Goal: Information Seeking & Learning: Learn about a topic

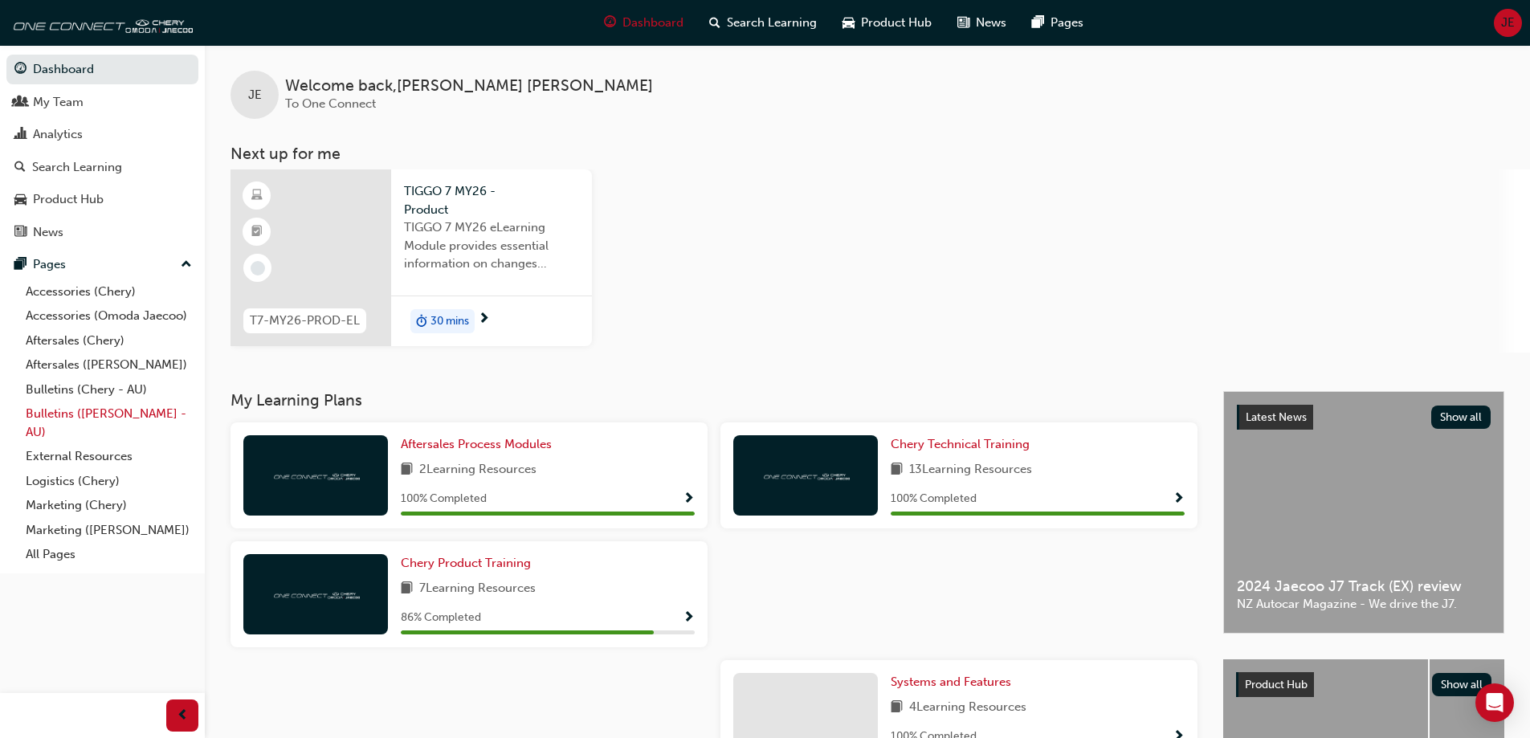
click at [81, 414] on link "Bulletins ([PERSON_NAME] - AU)" at bounding box center [108, 423] width 179 height 43
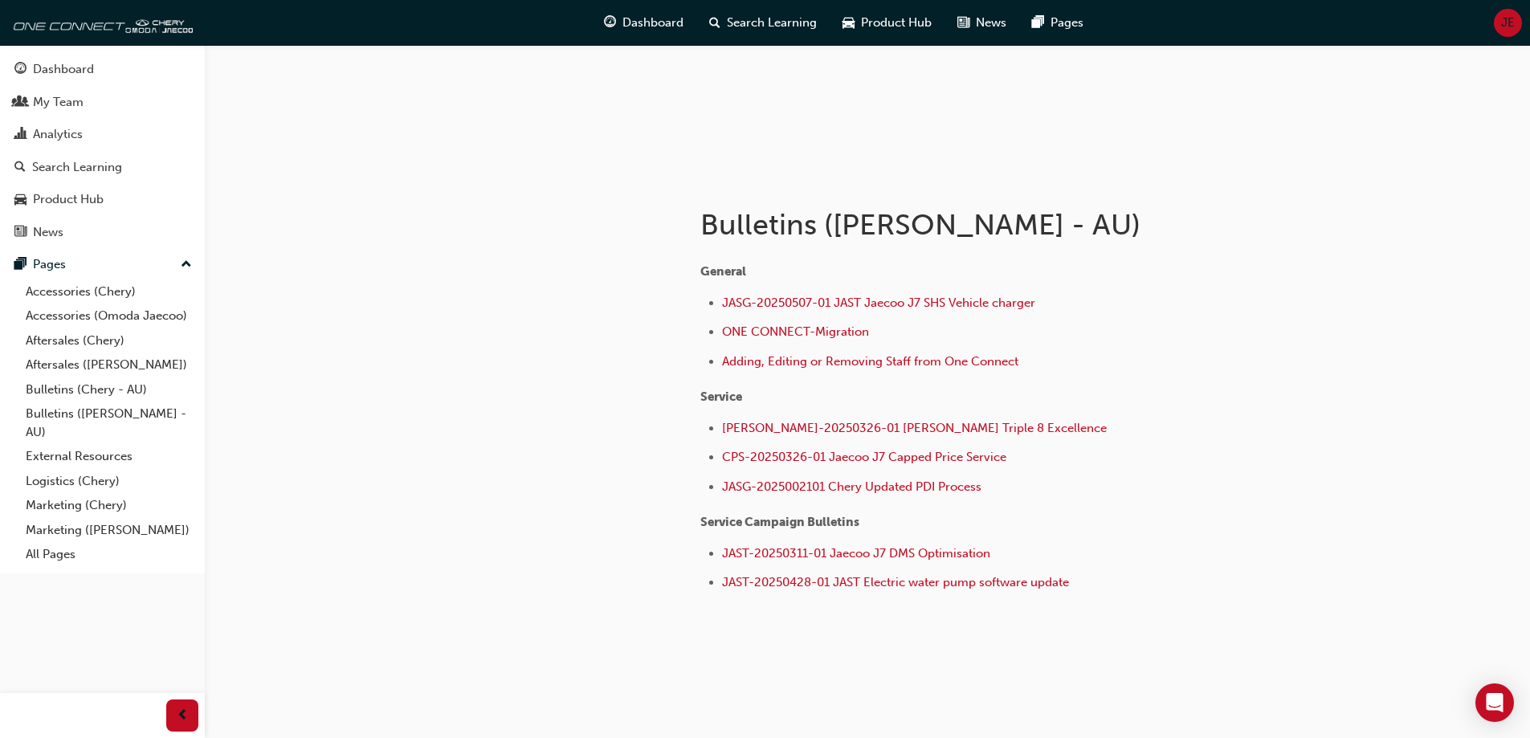
scroll to position [204, 0]
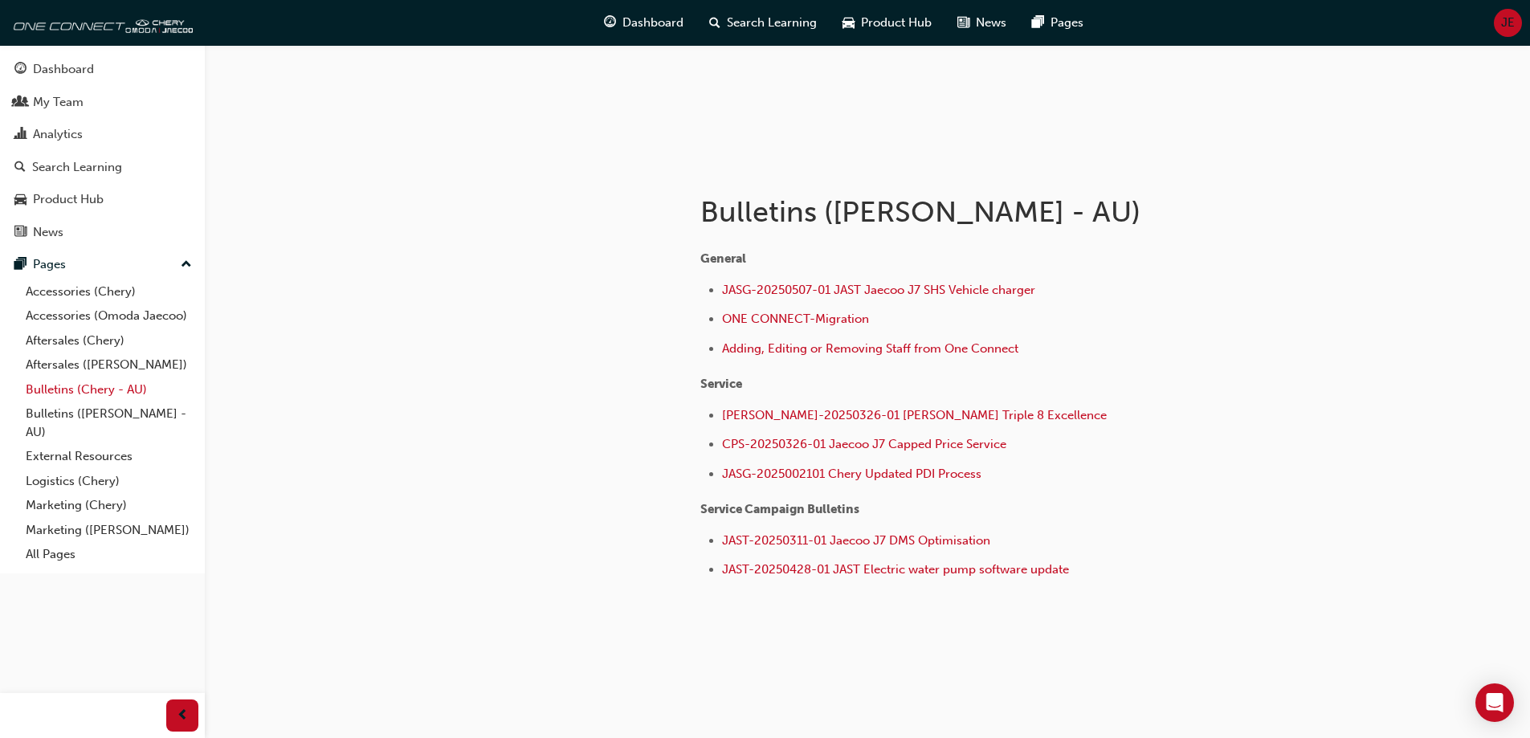
click at [74, 391] on link "Bulletins (Chery - AU)" at bounding box center [108, 390] width 179 height 25
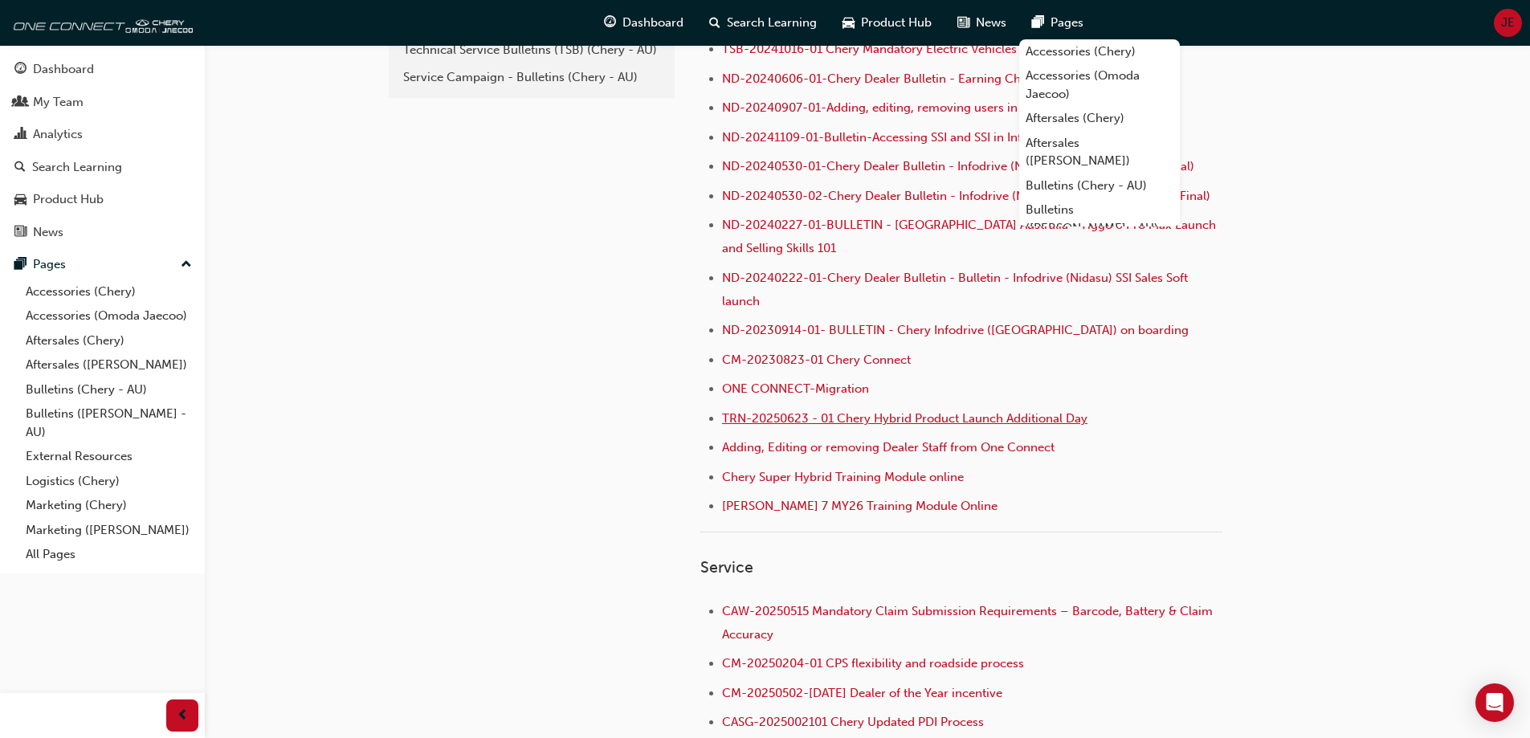
scroll to position [492, 0]
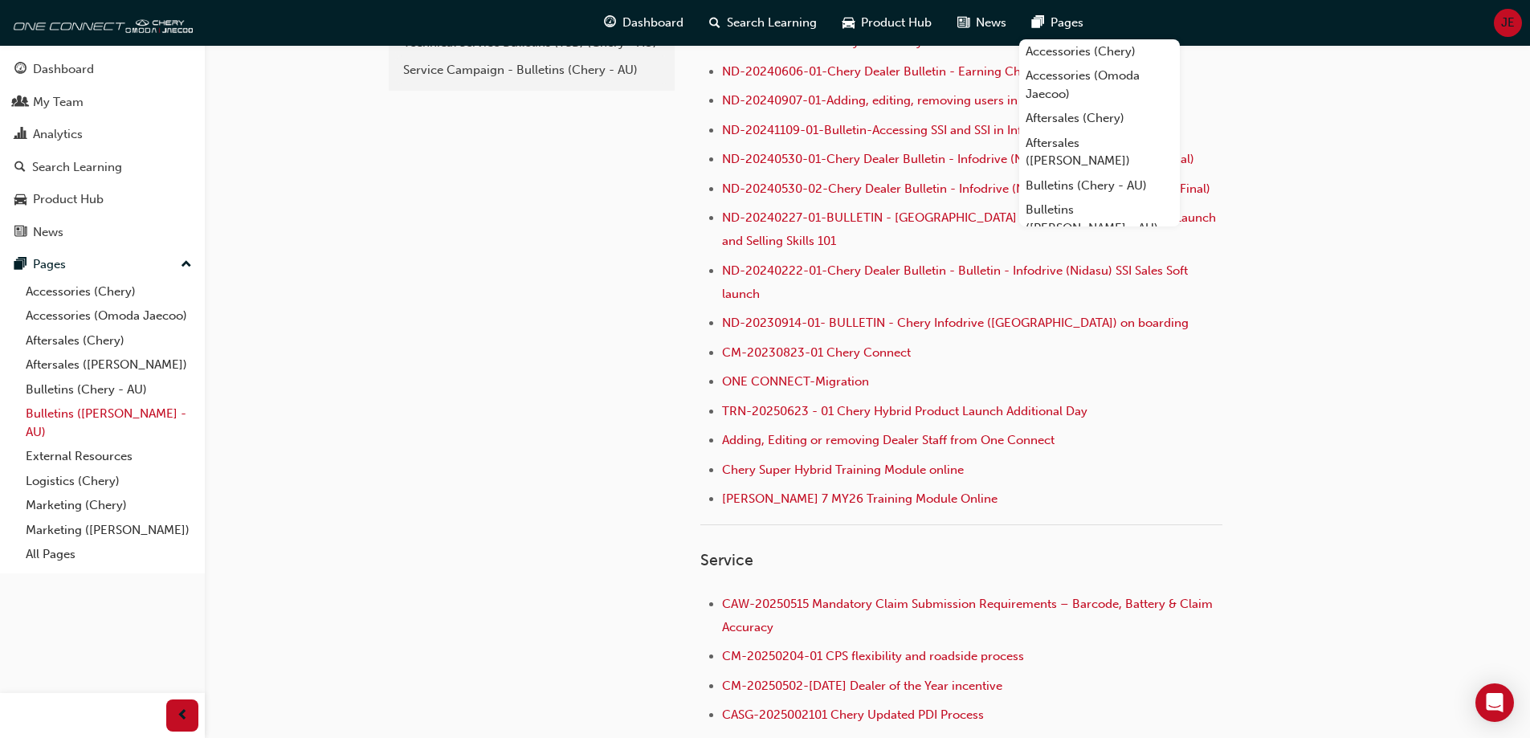
click at [113, 414] on link "Bulletins ([PERSON_NAME] - AU)" at bounding box center [108, 423] width 179 height 43
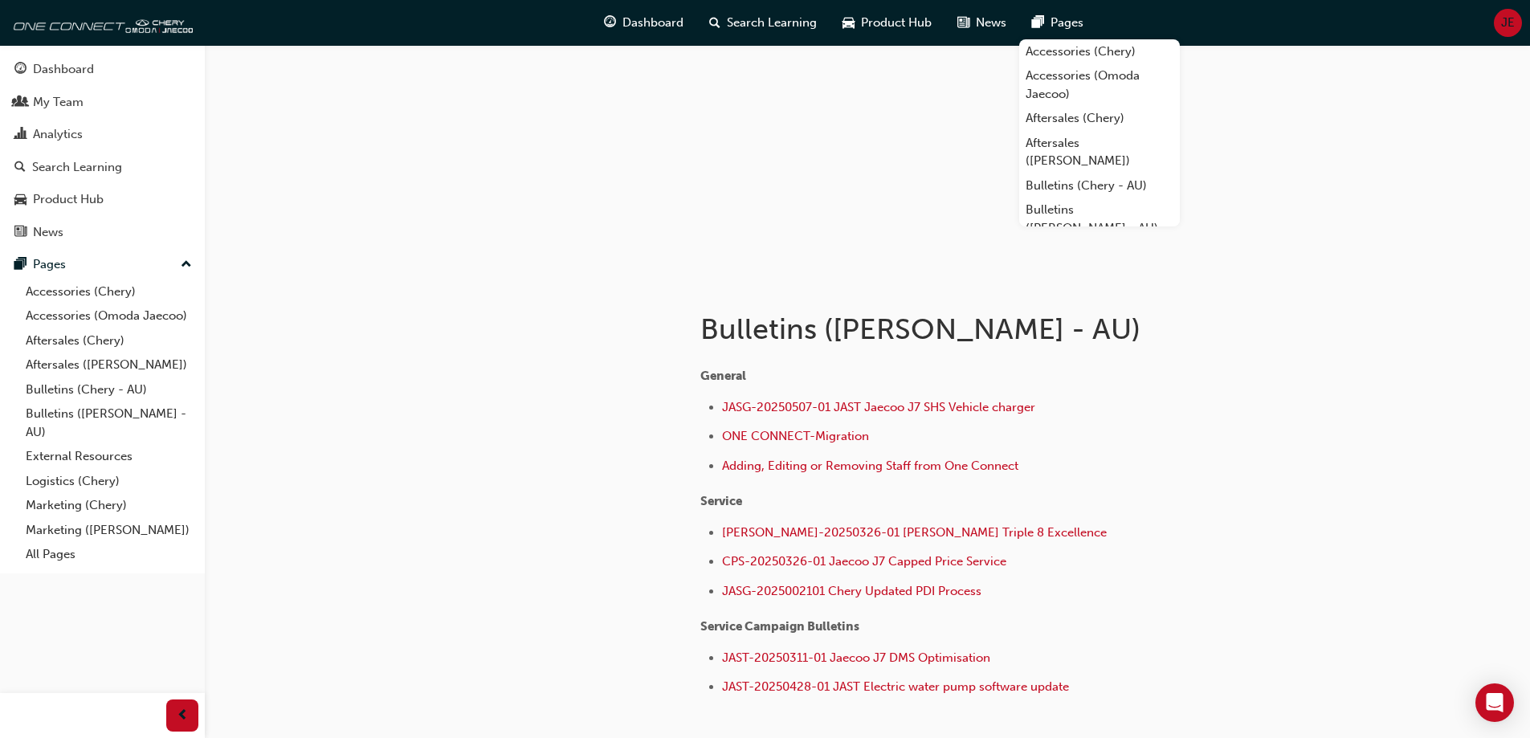
scroll to position [204, 0]
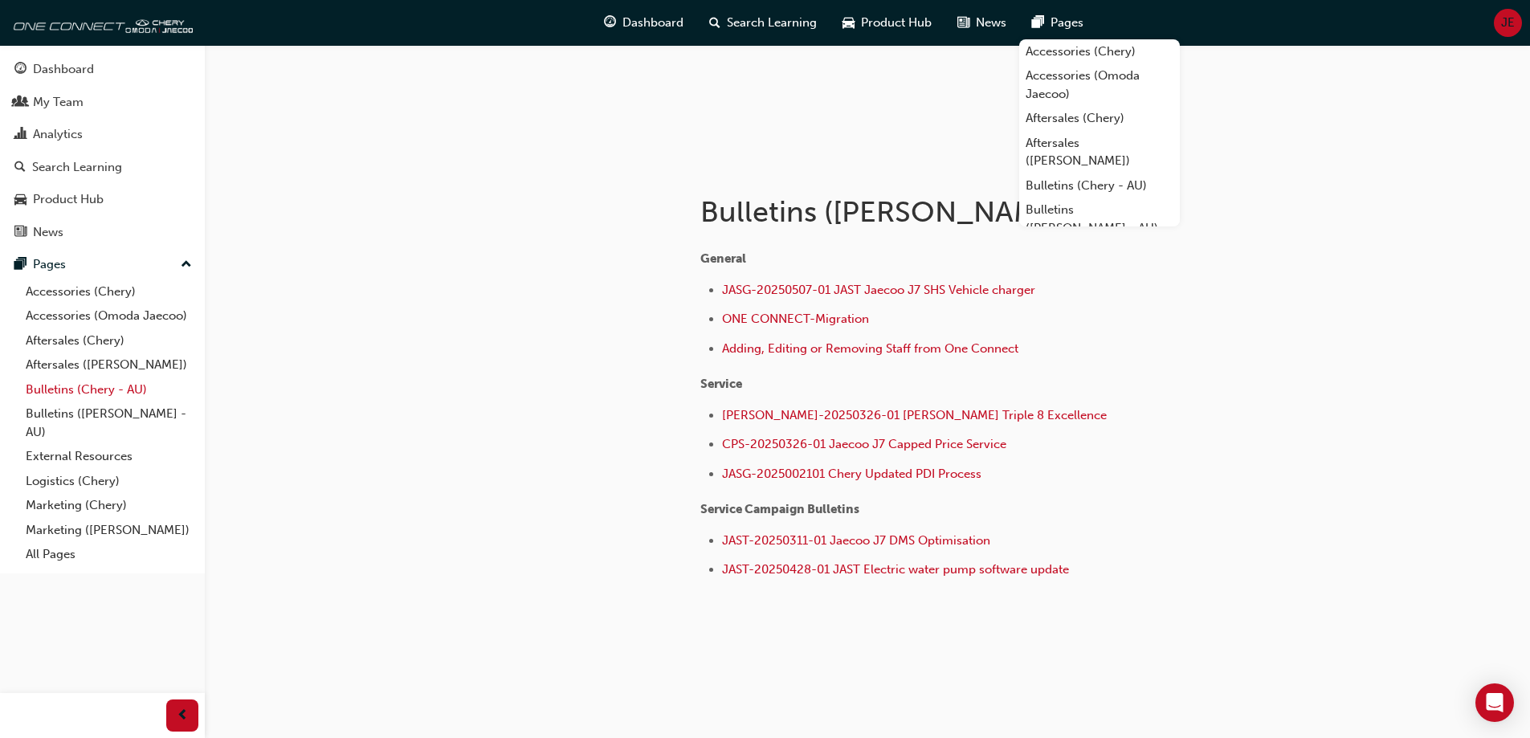
click at [63, 388] on link "Bulletins (Chery - AU)" at bounding box center [108, 390] width 179 height 25
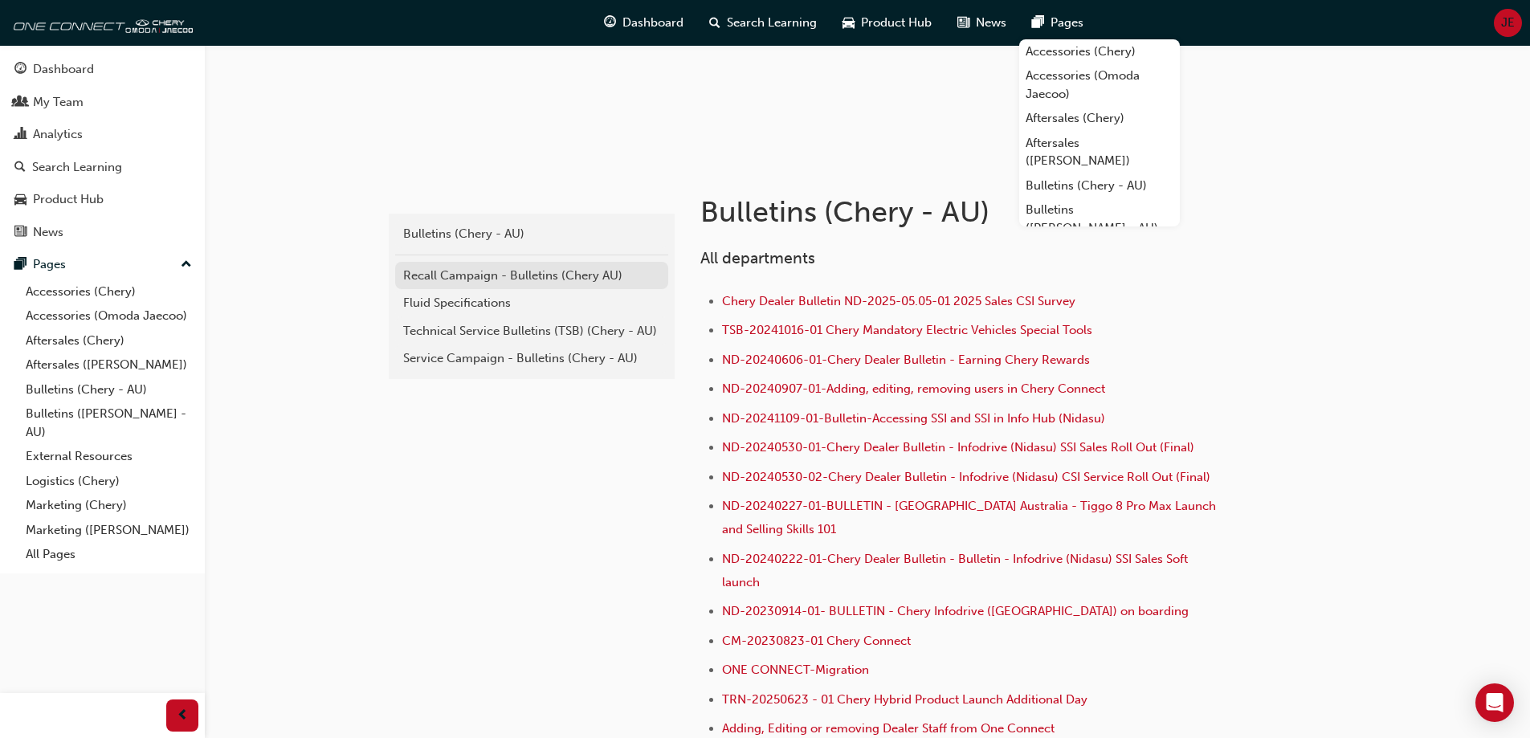
click at [487, 280] on div "Recall Campaign - Bulletins (Chery AU)" at bounding box center [531, 276] width 257 height 18
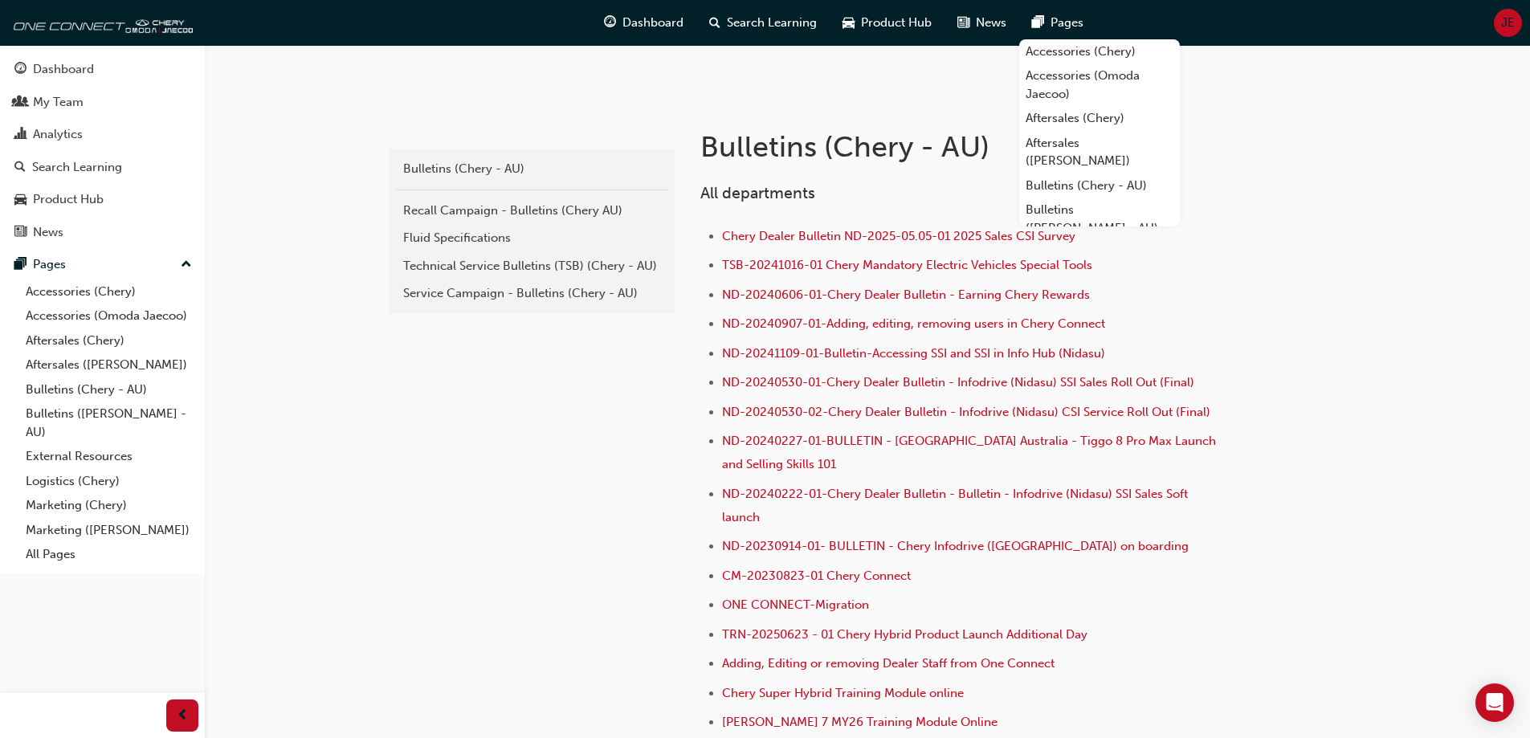
scroll to position [268, 0]
click at [414, 304] on link "Service Campaign - Bulletins (Chery - AU)" at bounding box center [531, 294] width 273 height 28
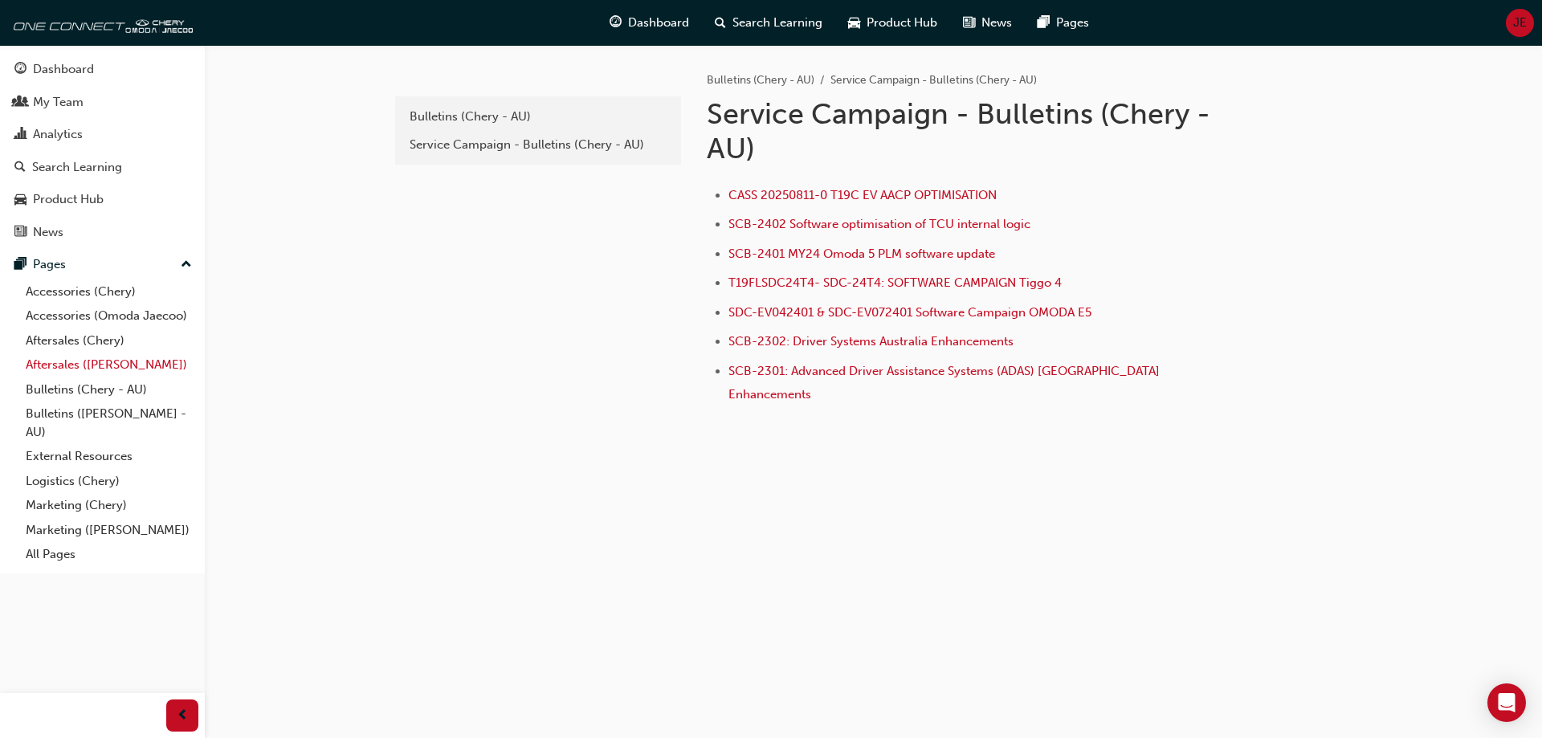
click at [59, 364] on link "Aftersales ([PERSON_NAME])" at bounding box center [108, 365] width 179 height 25
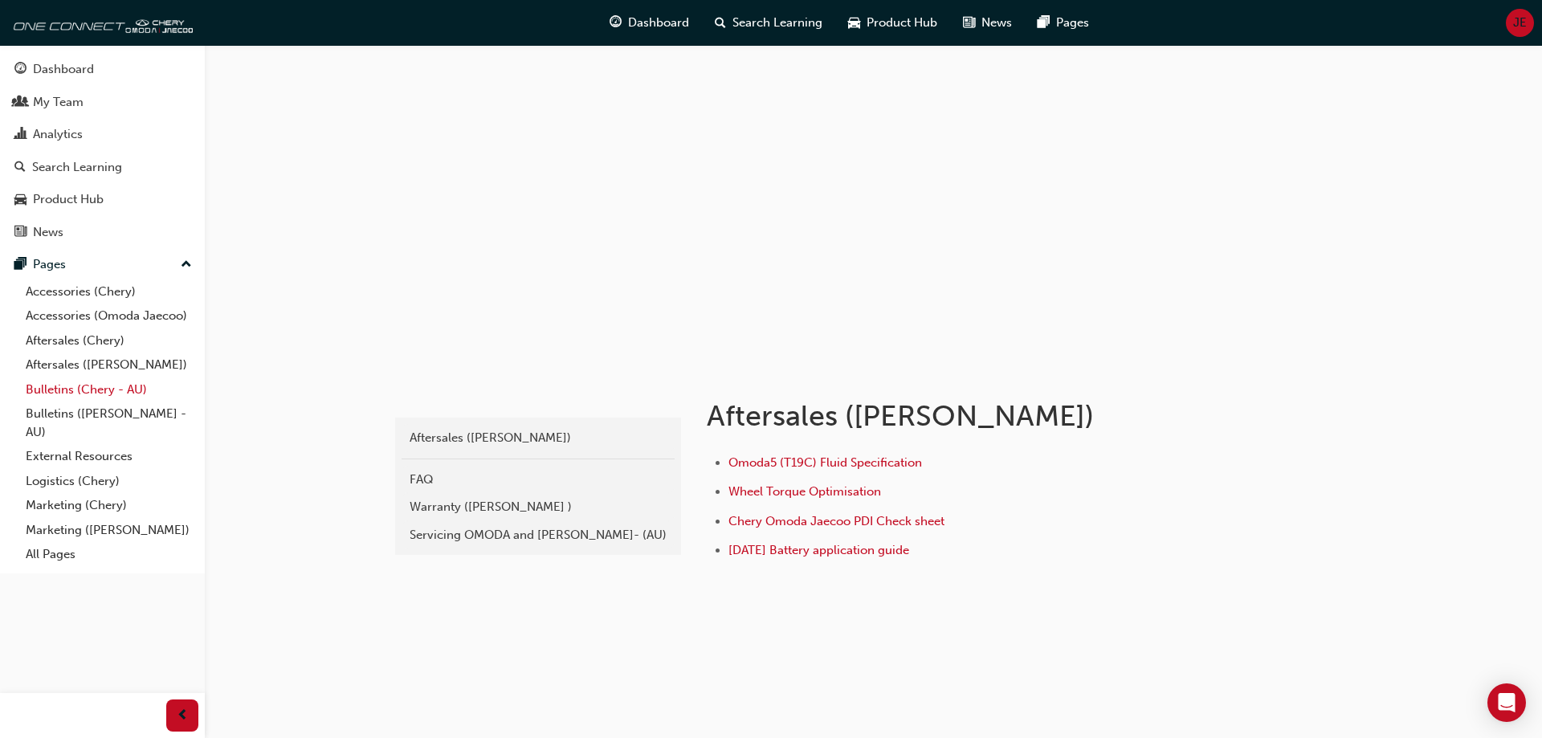
click at [65, 390] on link "Bulletins (Chery - AU)" at bounding box center [108, 390] width 179 height 25
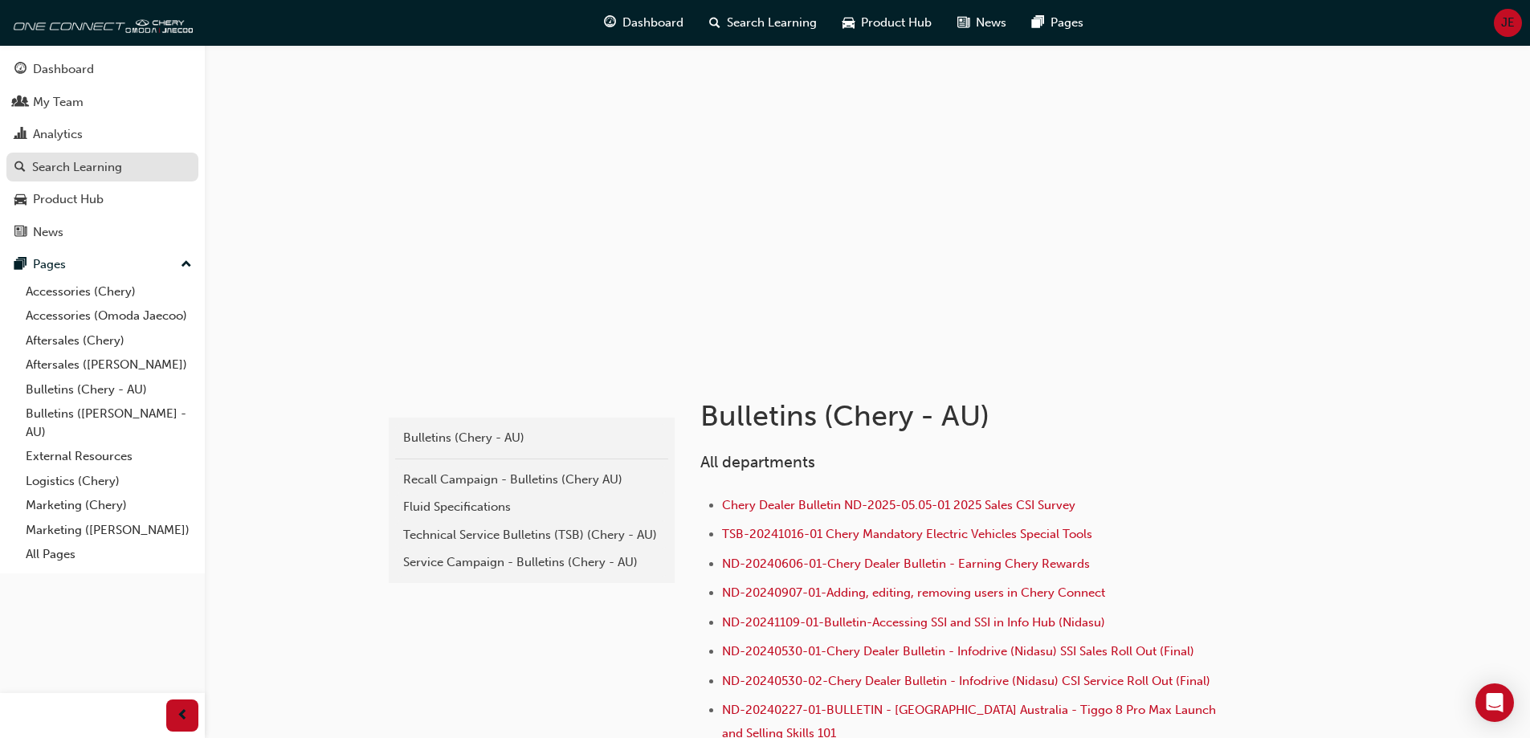
click at [110, 167] on div "Search Learning" at bounding box center [77, 167] width 90 height 18
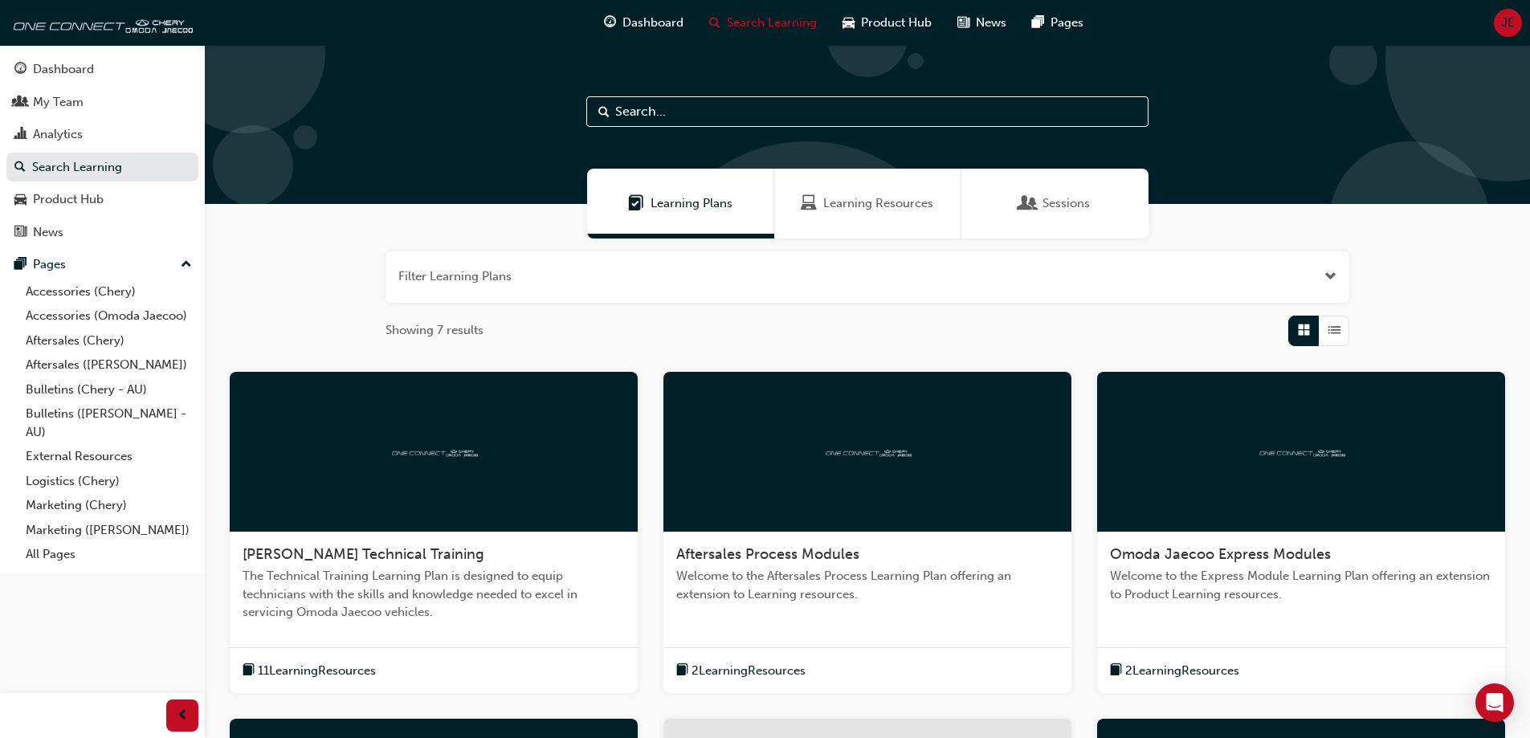
click at [618, 107] on input "text" at bounding box center [867, 111] width 562 height 31
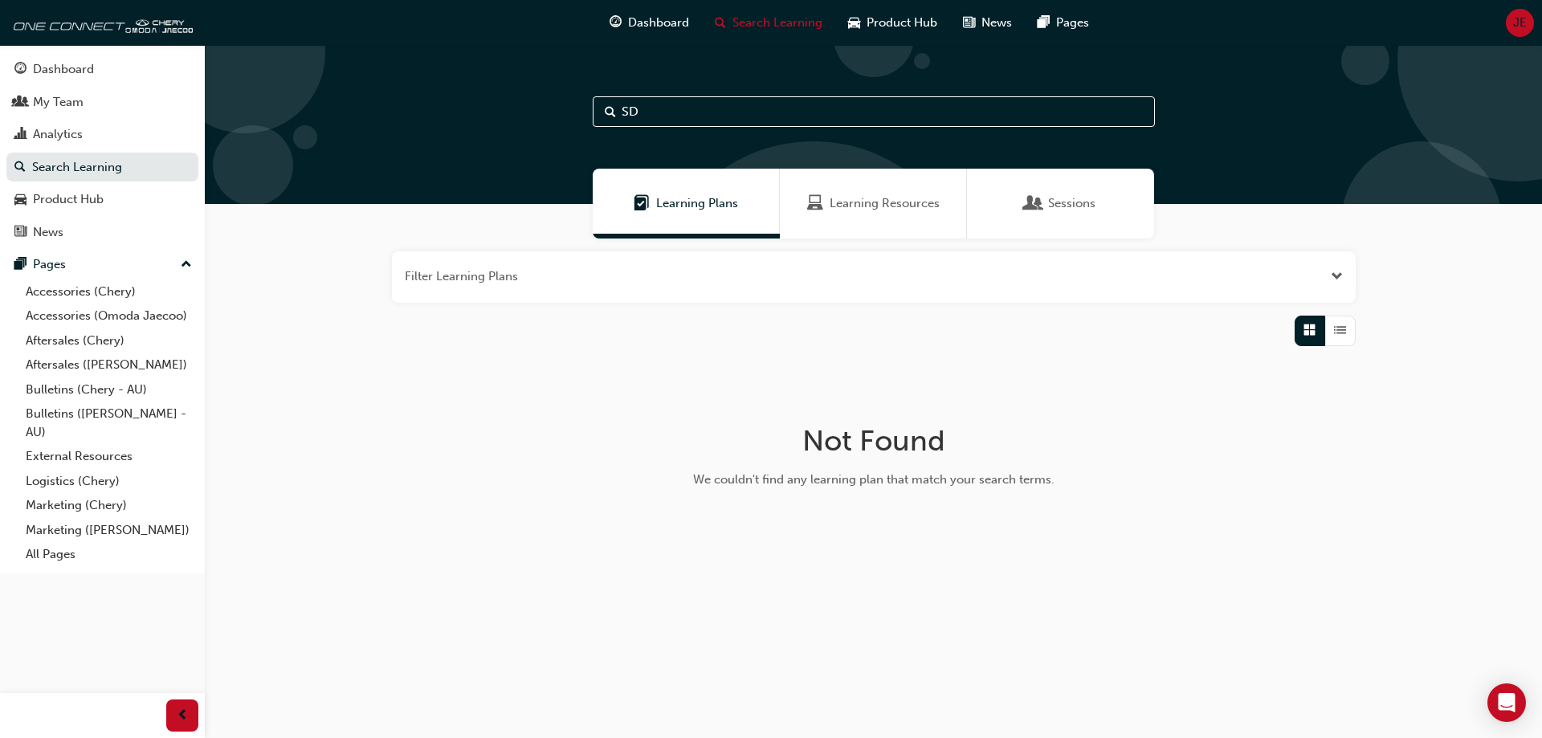
type input "S"
type input "E"
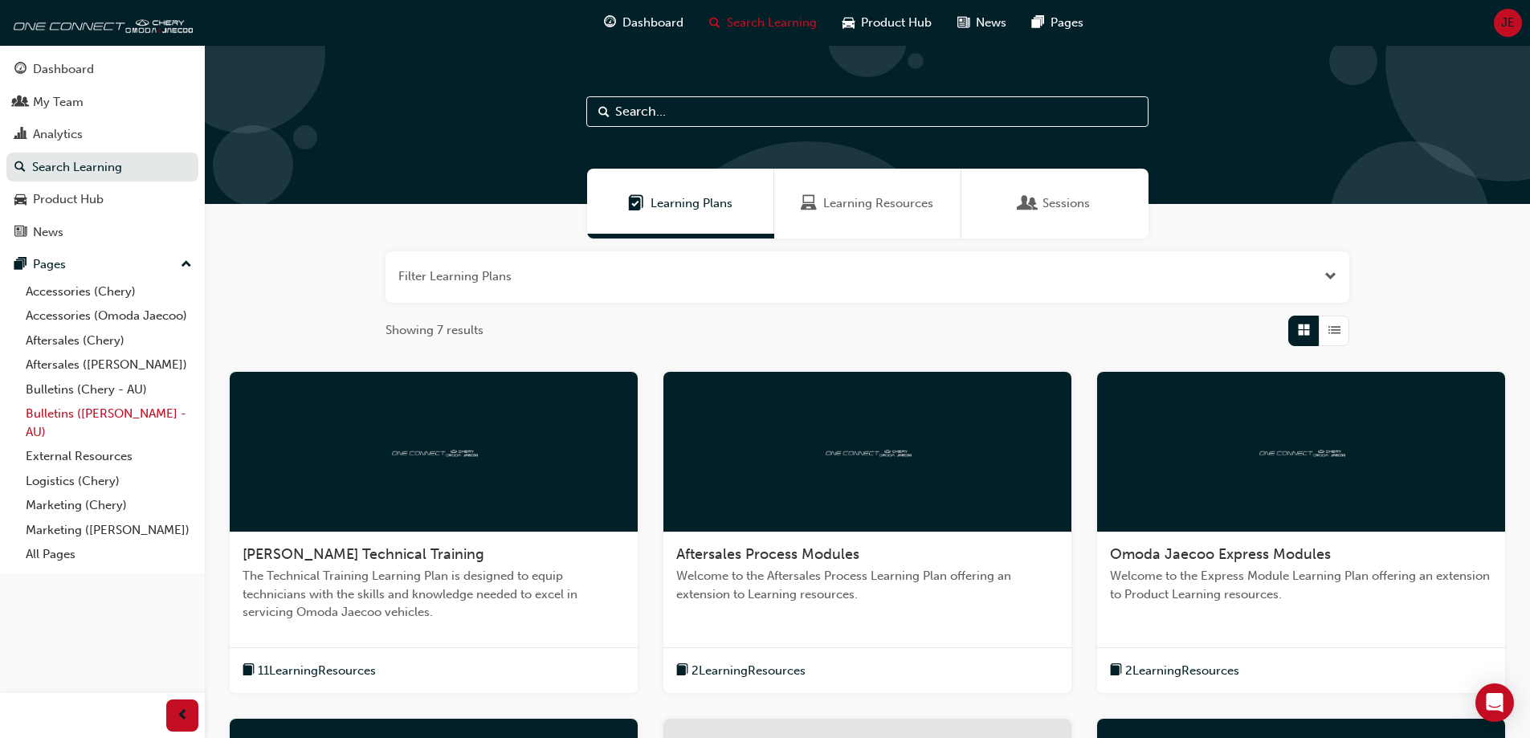
click at [47, 410] on link "Bulletins ([PERSON_NAME] - AU)" at bounding box center [108, 423] width 179 height 43
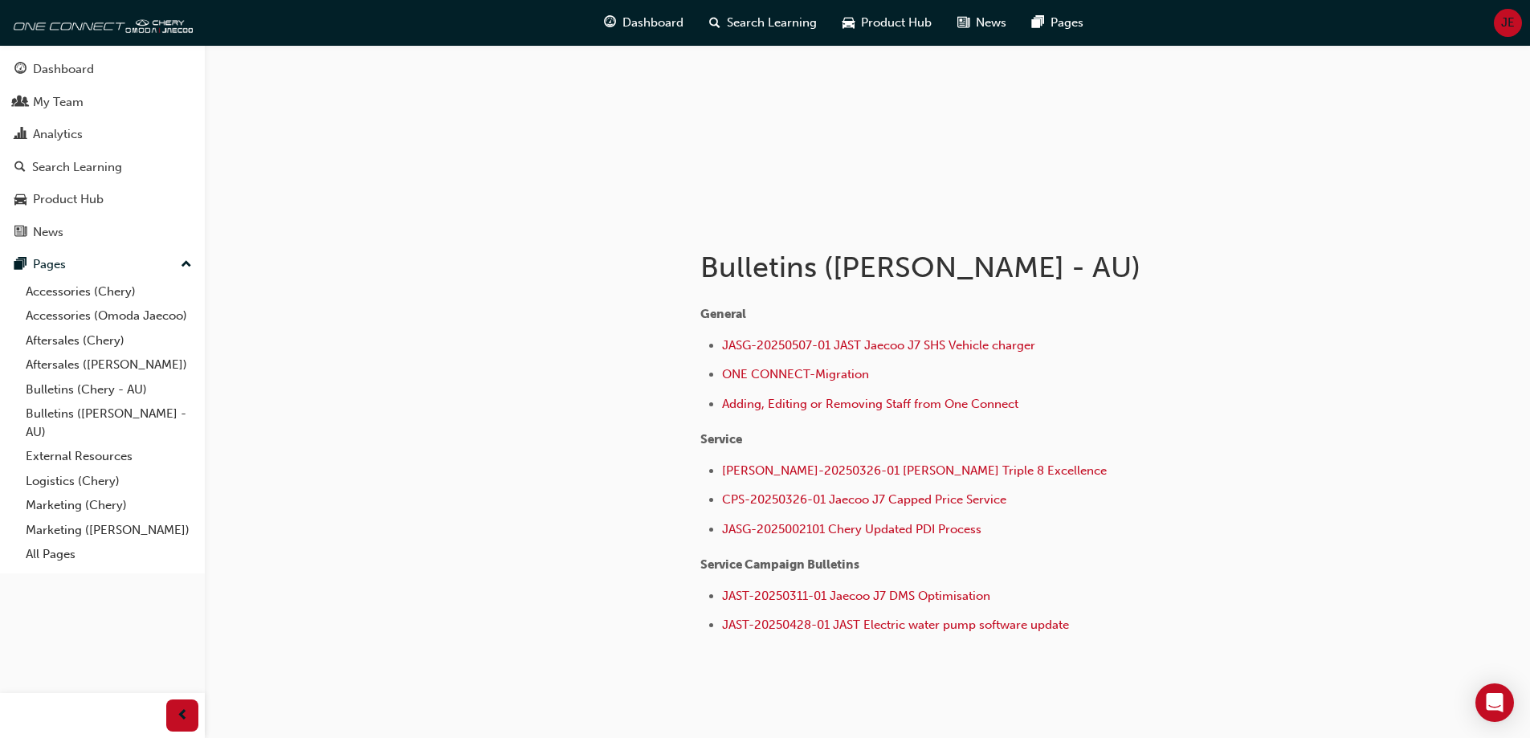
scroll to position [161, 0]
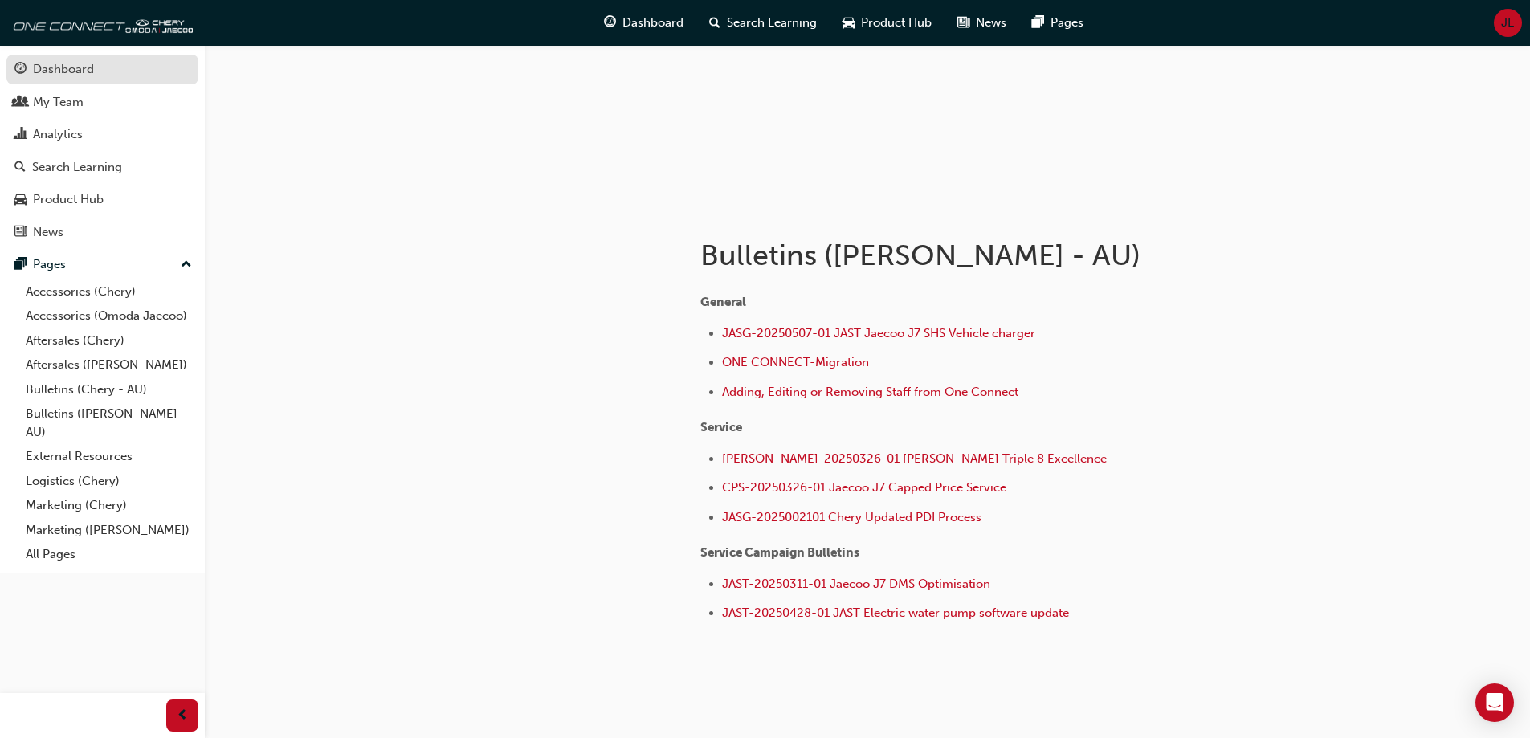
click at [84, 63] on div "Dashboard" at bounding box center [63, 69] width 61 height 18
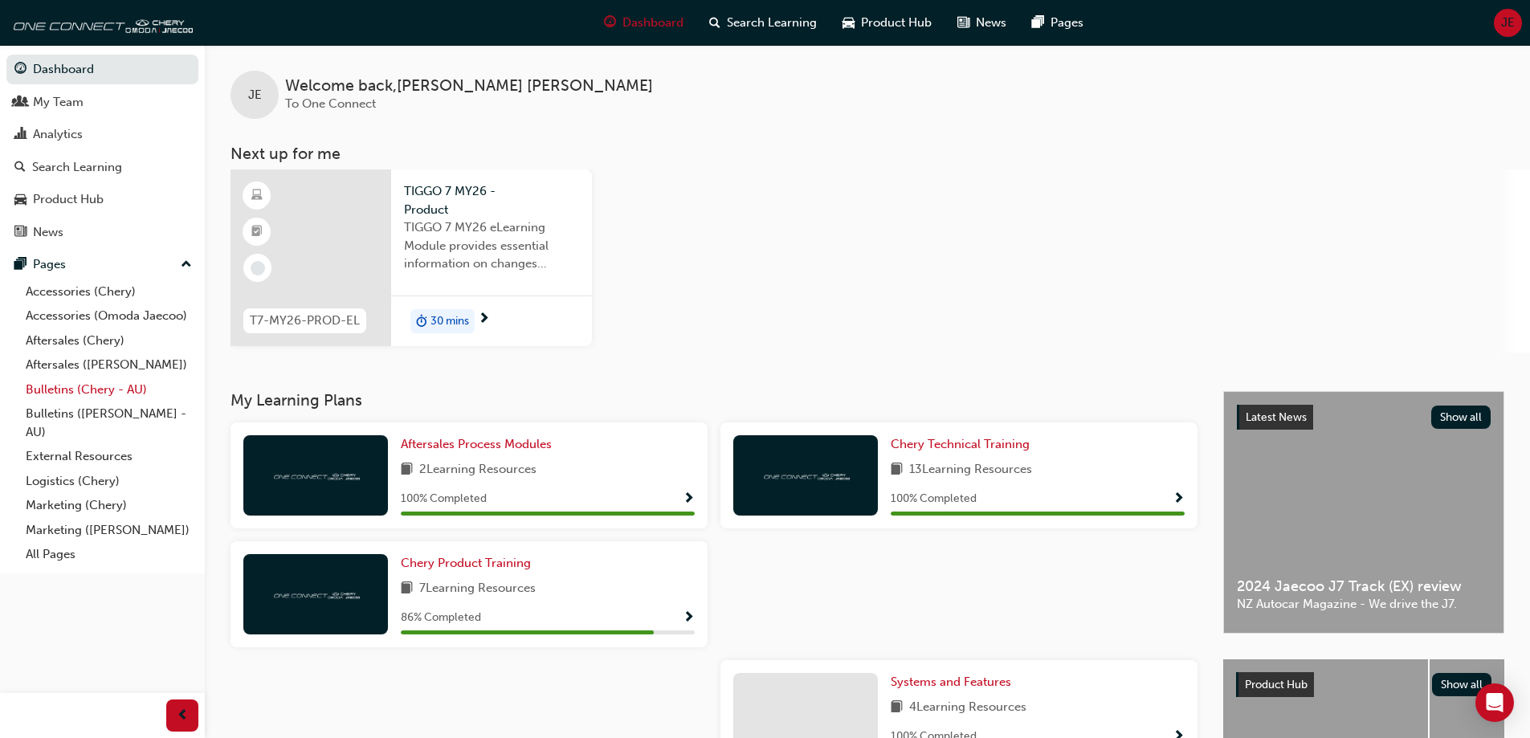
click at [51, 389] on link "Bulletins (Chery - AU)" at bounding box center [108, 390] width 179 height 25
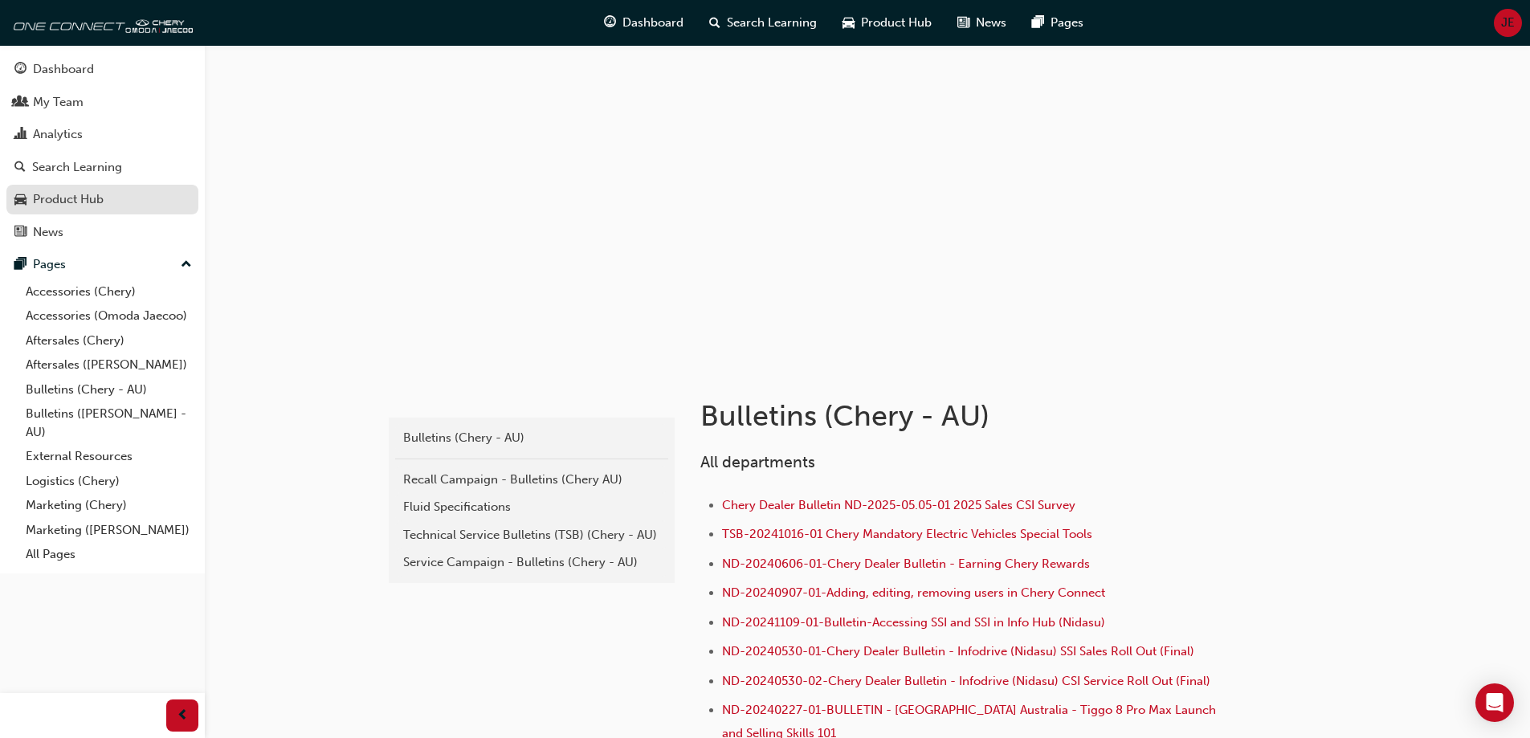
click at [61, 206] on div "Product Hub" at bounding box center [68, 199] width 71 height 18
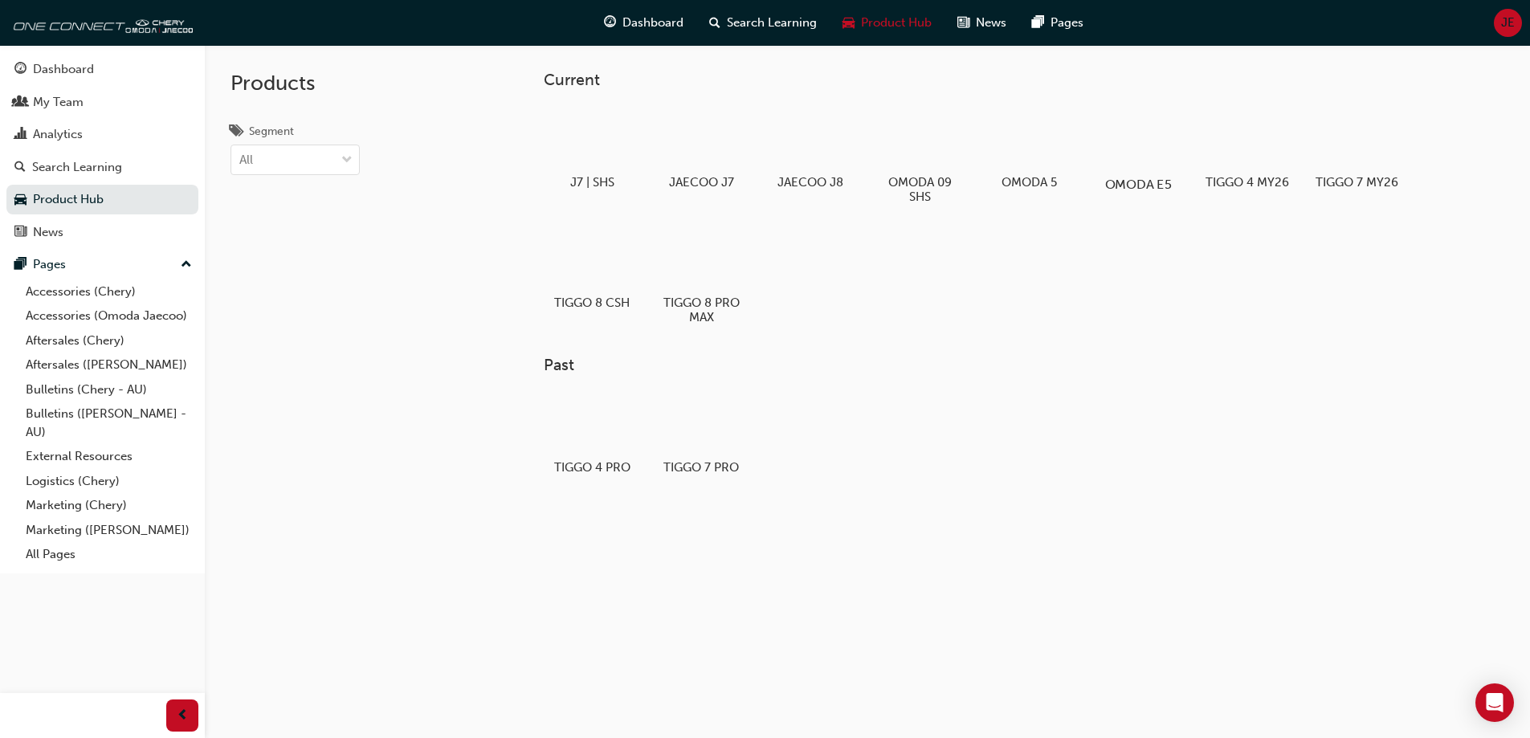
click at [1140, 146] on div at bounding box center [1137, 138] width 89 height 64
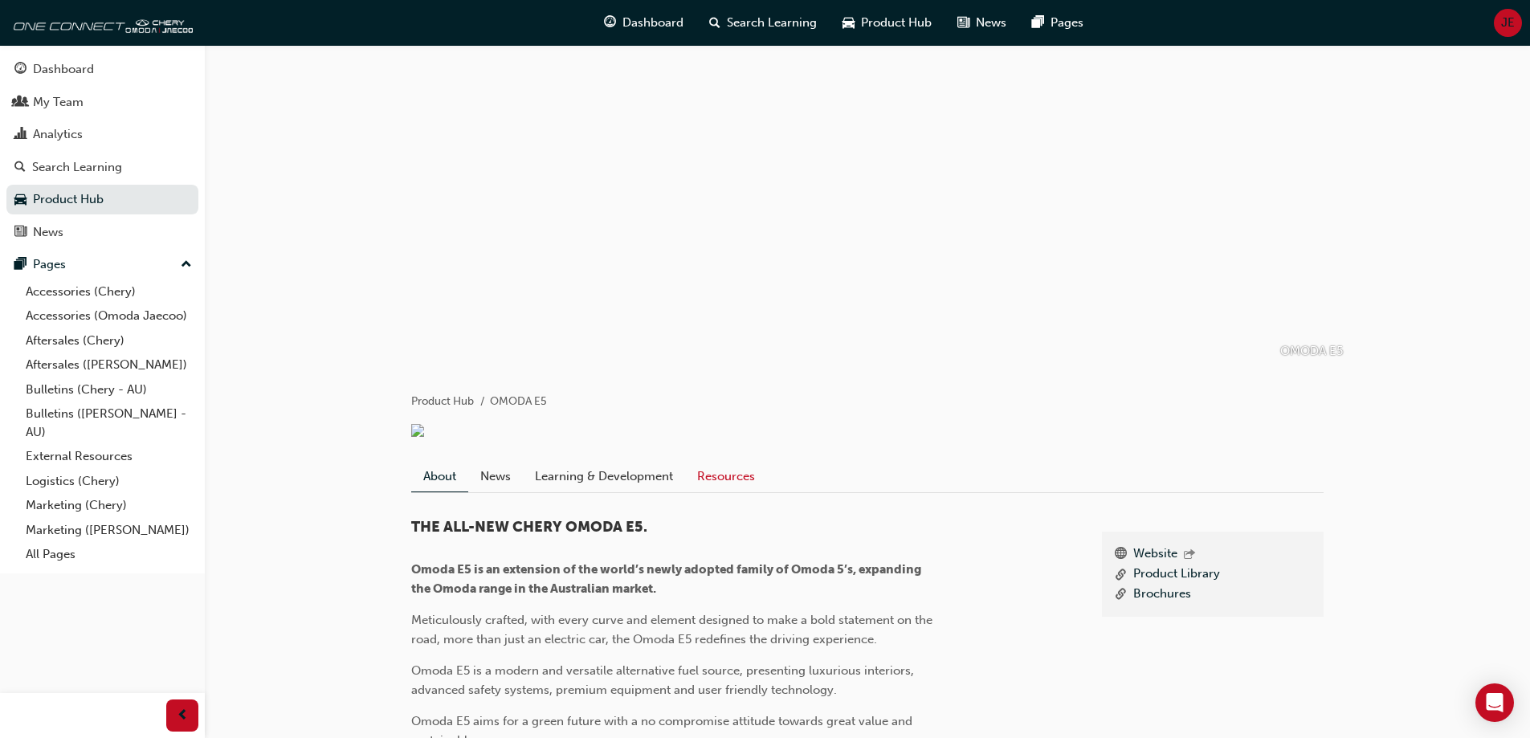
click at [720, 492] on link "Resources" at bounding box center [726, 476] width 82 height 31
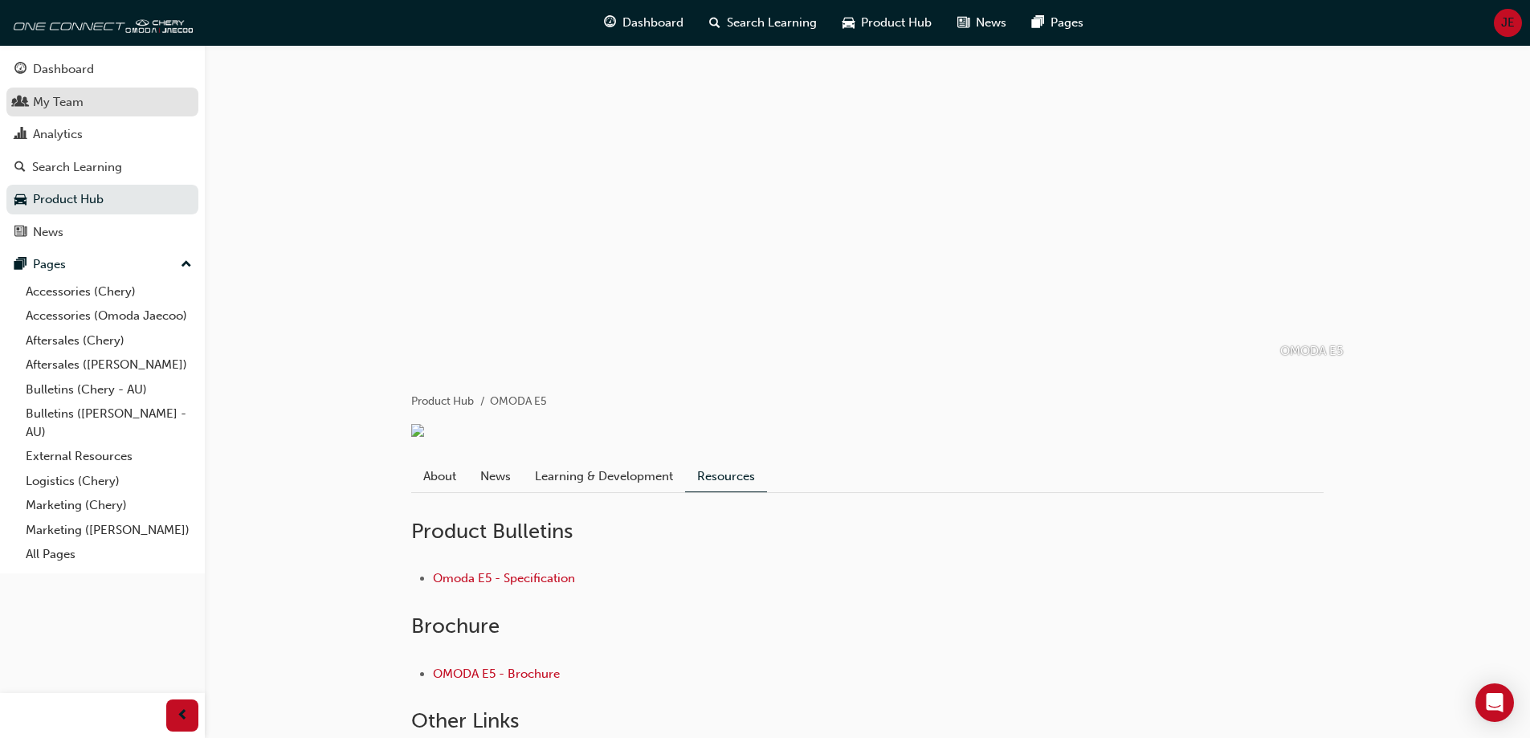
click at [67, 113] on link "My Team" at bounding box center [102, 103] width 192 height 30
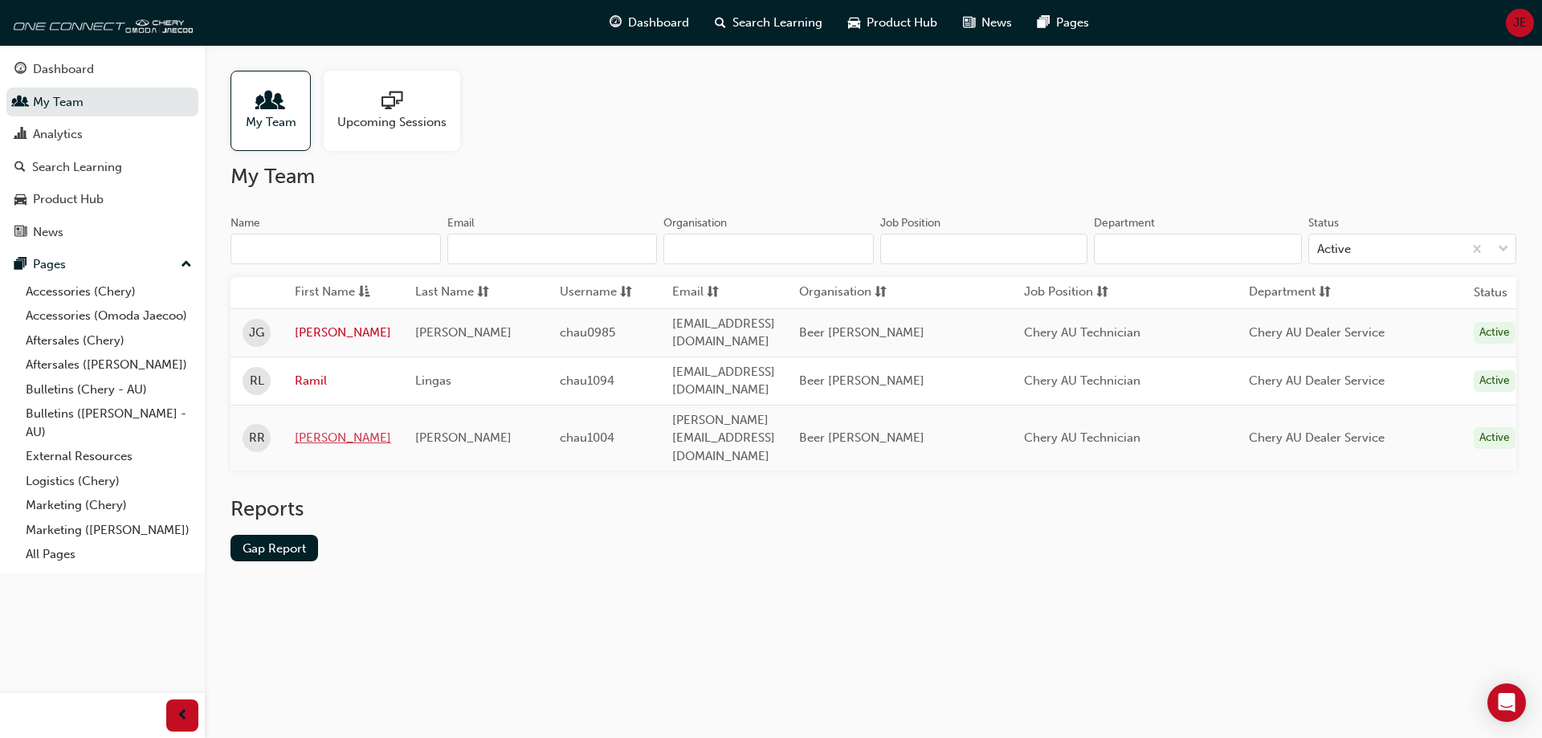
click at [372, 429] on link "[PERSON_NAME]" at bounding box center [343, 438] width 96 height 18
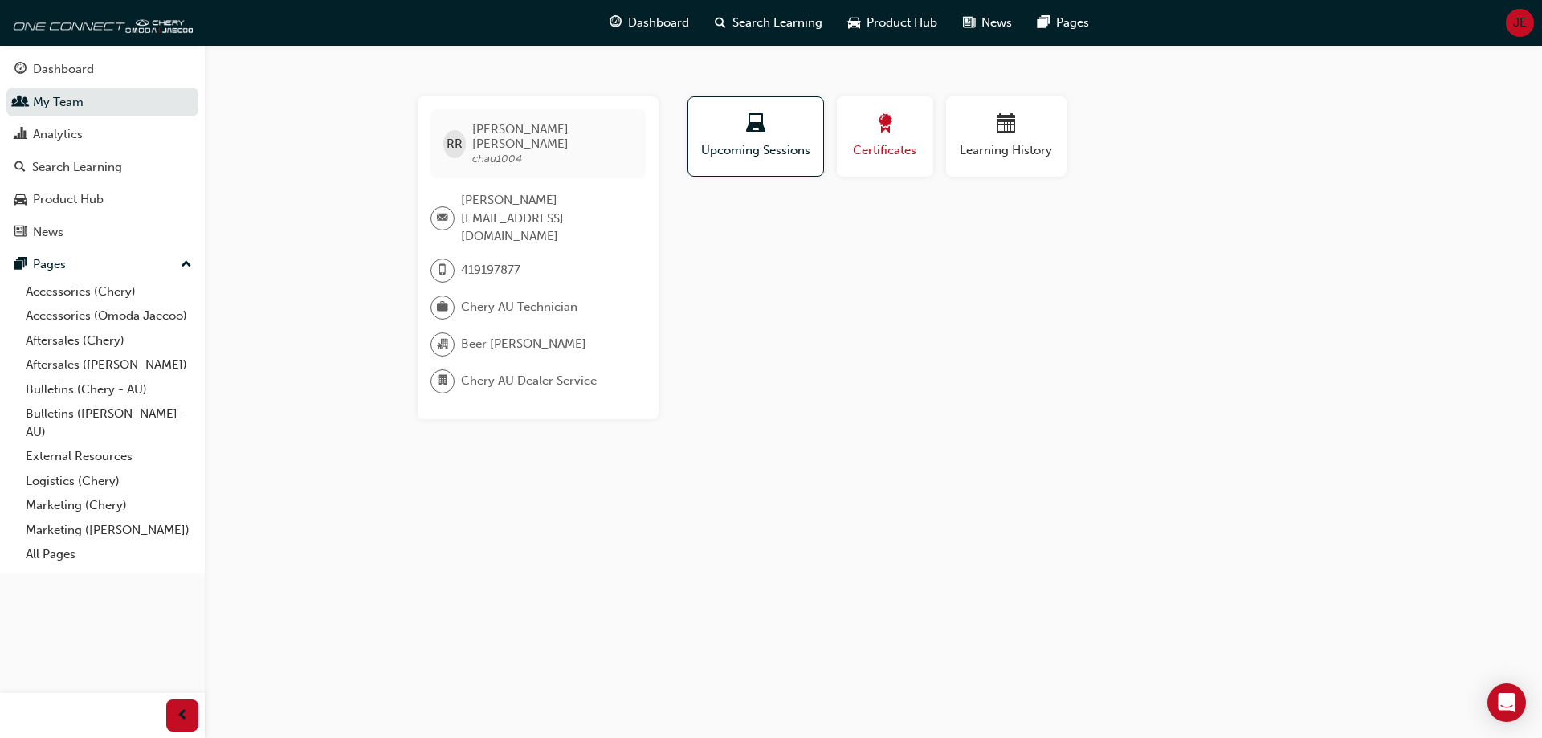
click at [880, 154] on span "Certificates" at bounding box center [885, 150] width 72 height 18
click at [811, 149] on span "Upcoming Sessions" at bounding box center [756, 150] width 112 height 18
click at [978, 156] on span "Learning History" at bounding box center [1006, 150] width 96 height 18
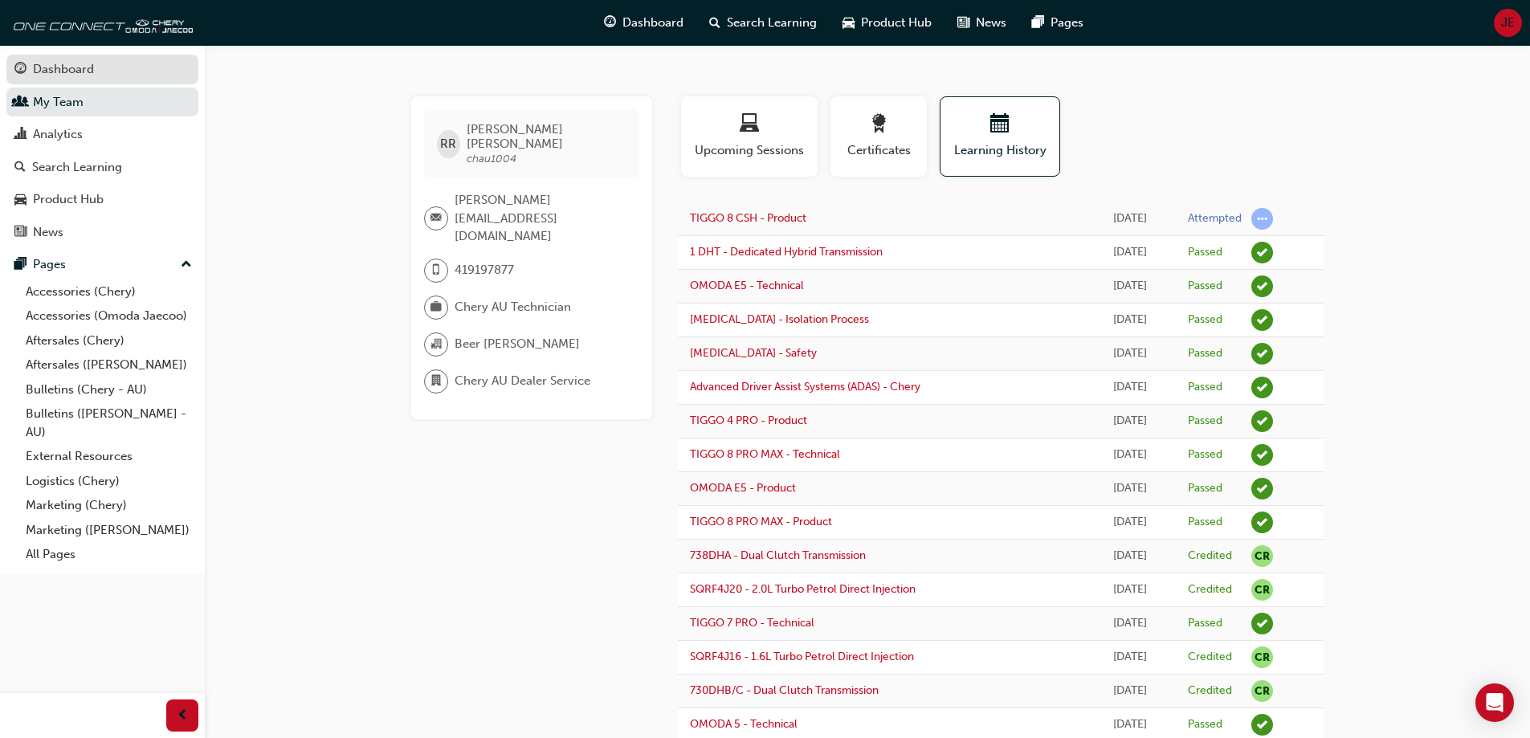
click at [68, 80] on link "Dashboard" at bounding box center [102, 70] width 192 height 30
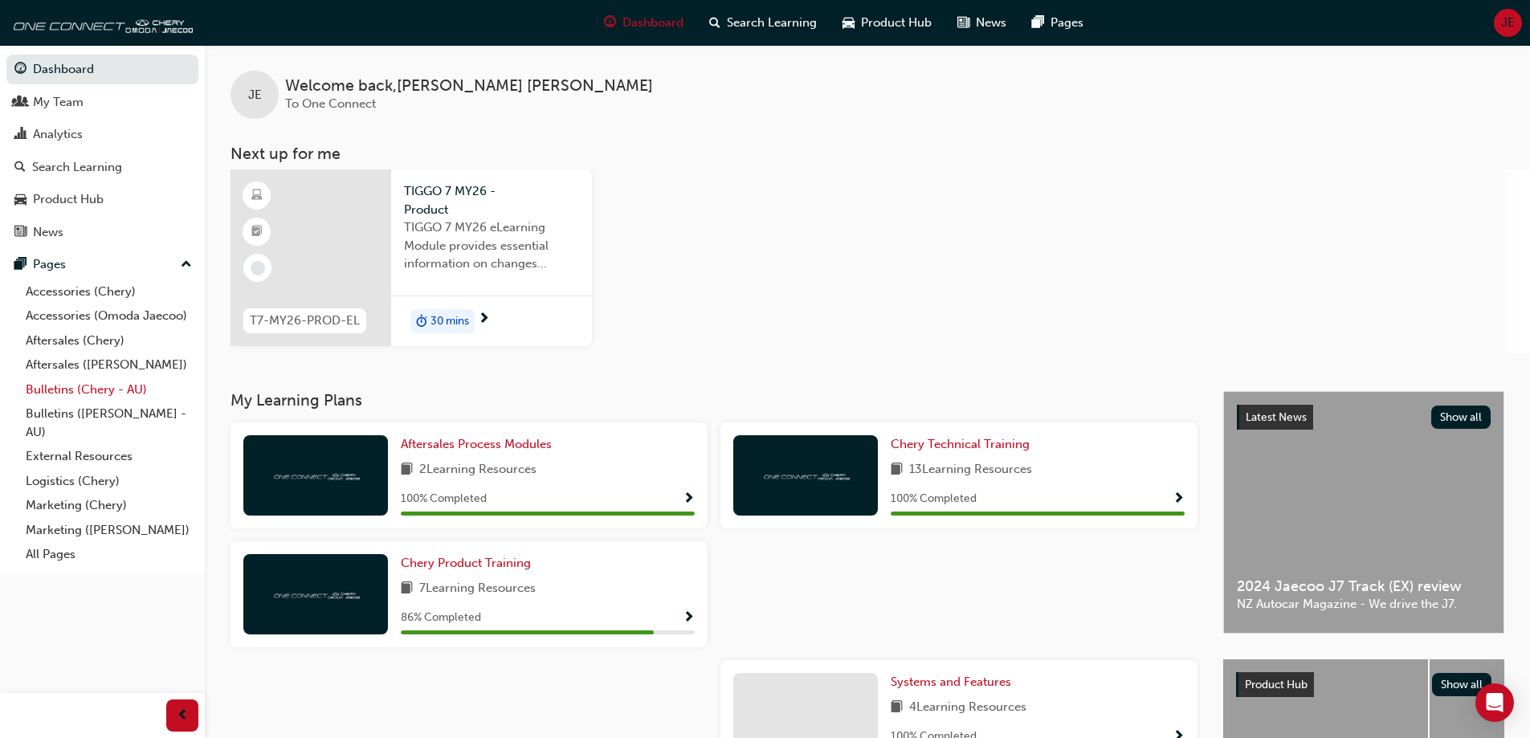
click at [63, 387] on link "Bulletins (Chery - AU)" at bounding box center [108, 390] width 179 height 25
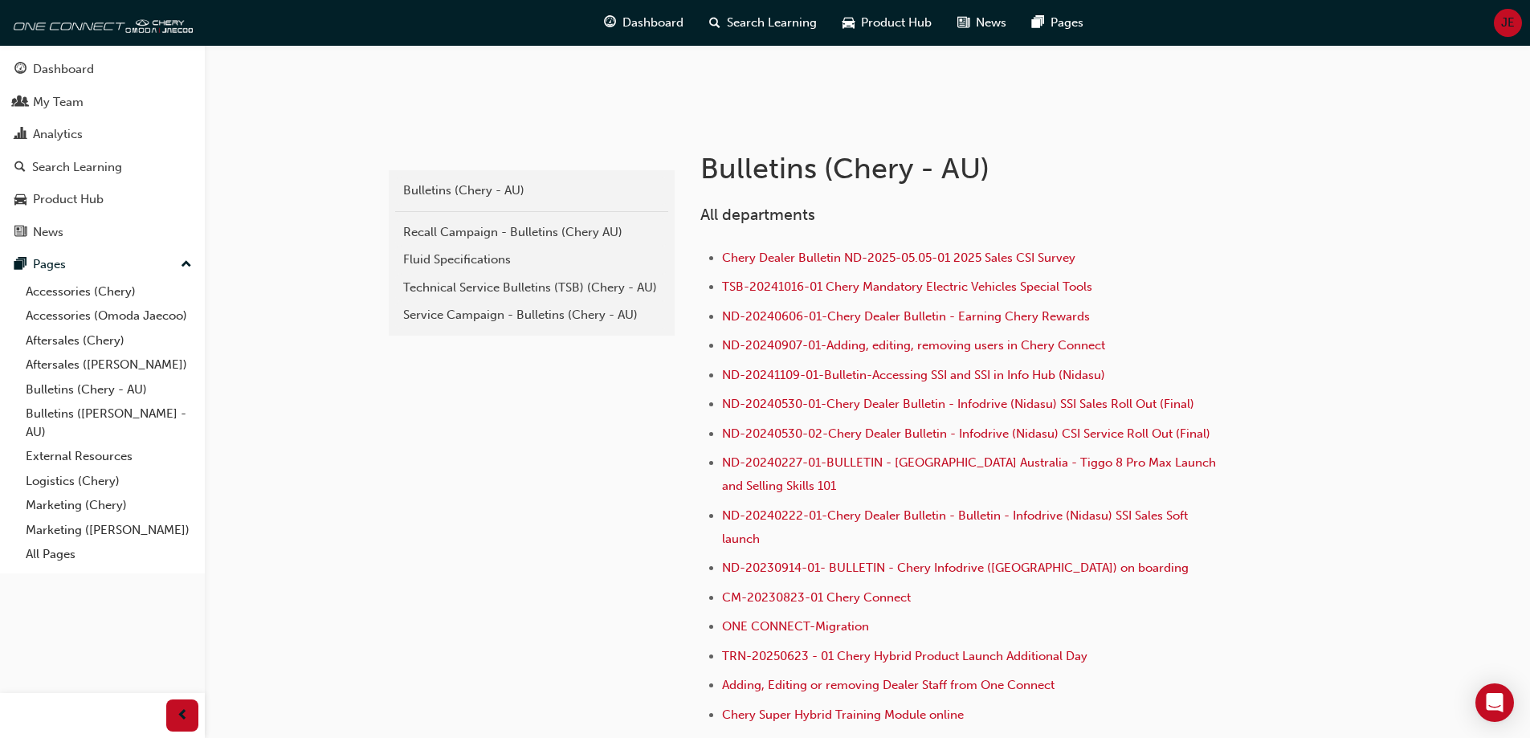
scroll to position [161, 0]
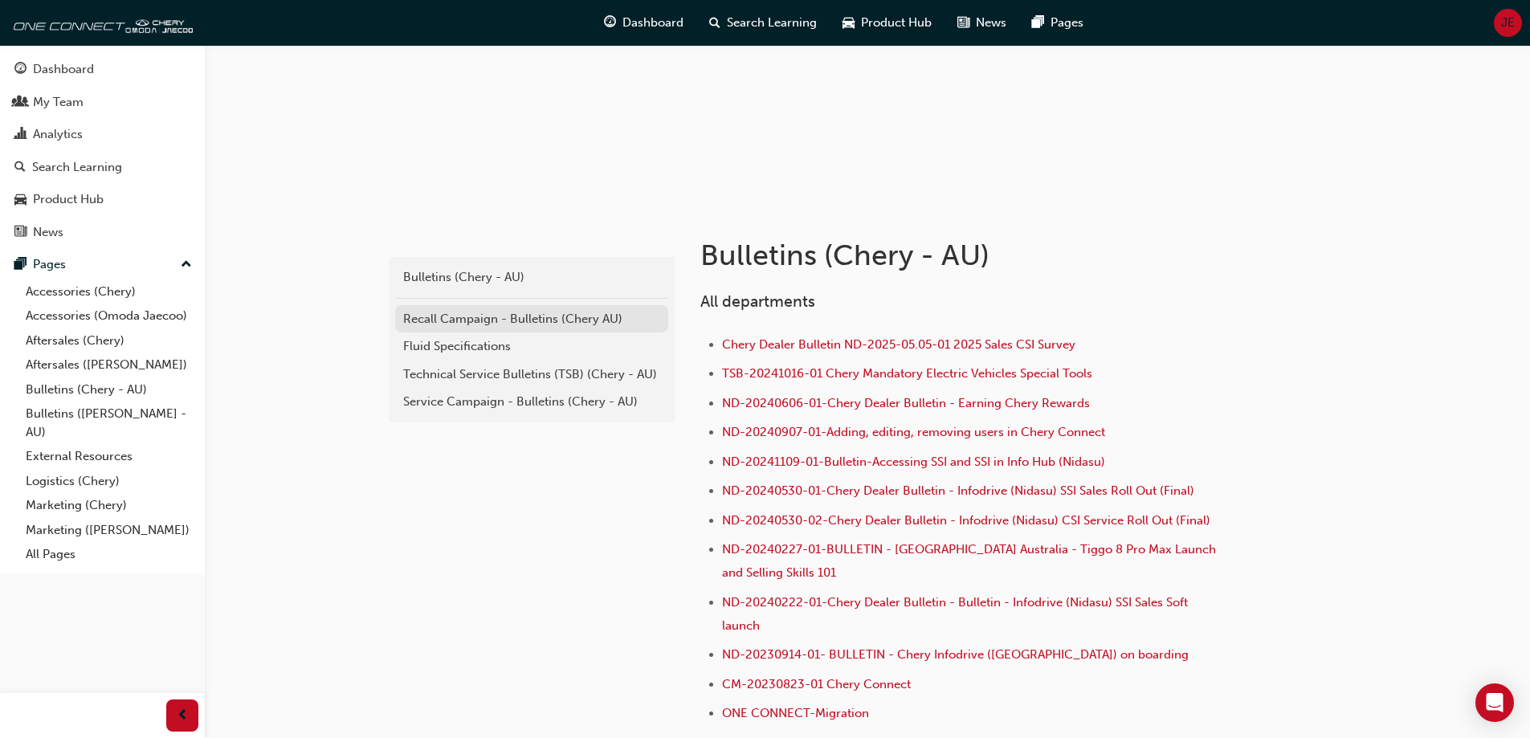
click at [467, 312] on div "Recall Campaign - Bulletins (Chery AU)" at bounding box center [531, 319] width 257 height 18
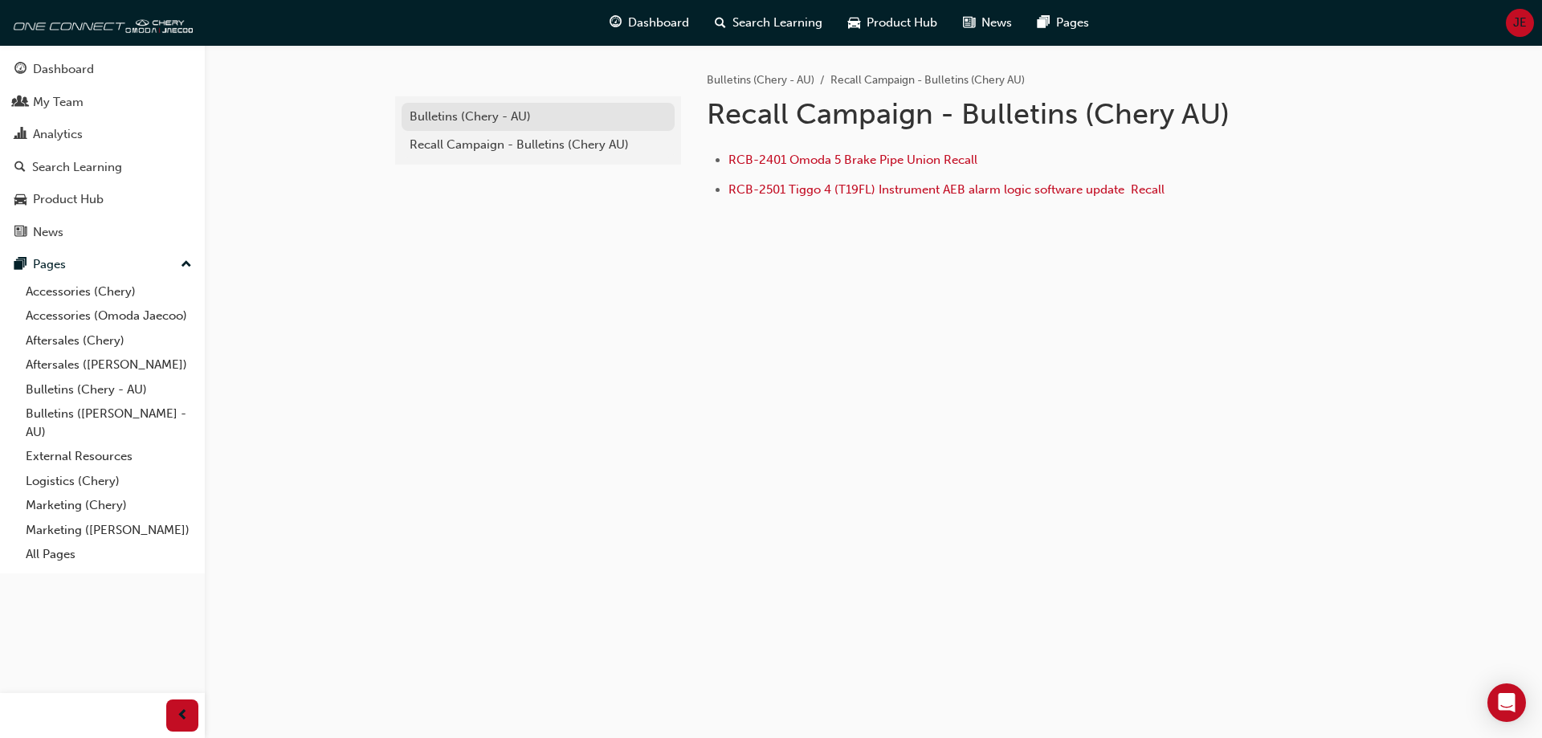
click at [427, 117] on div "Bulletins (Chery - AU)" at bounding box center [538, 117] width 257 height 18
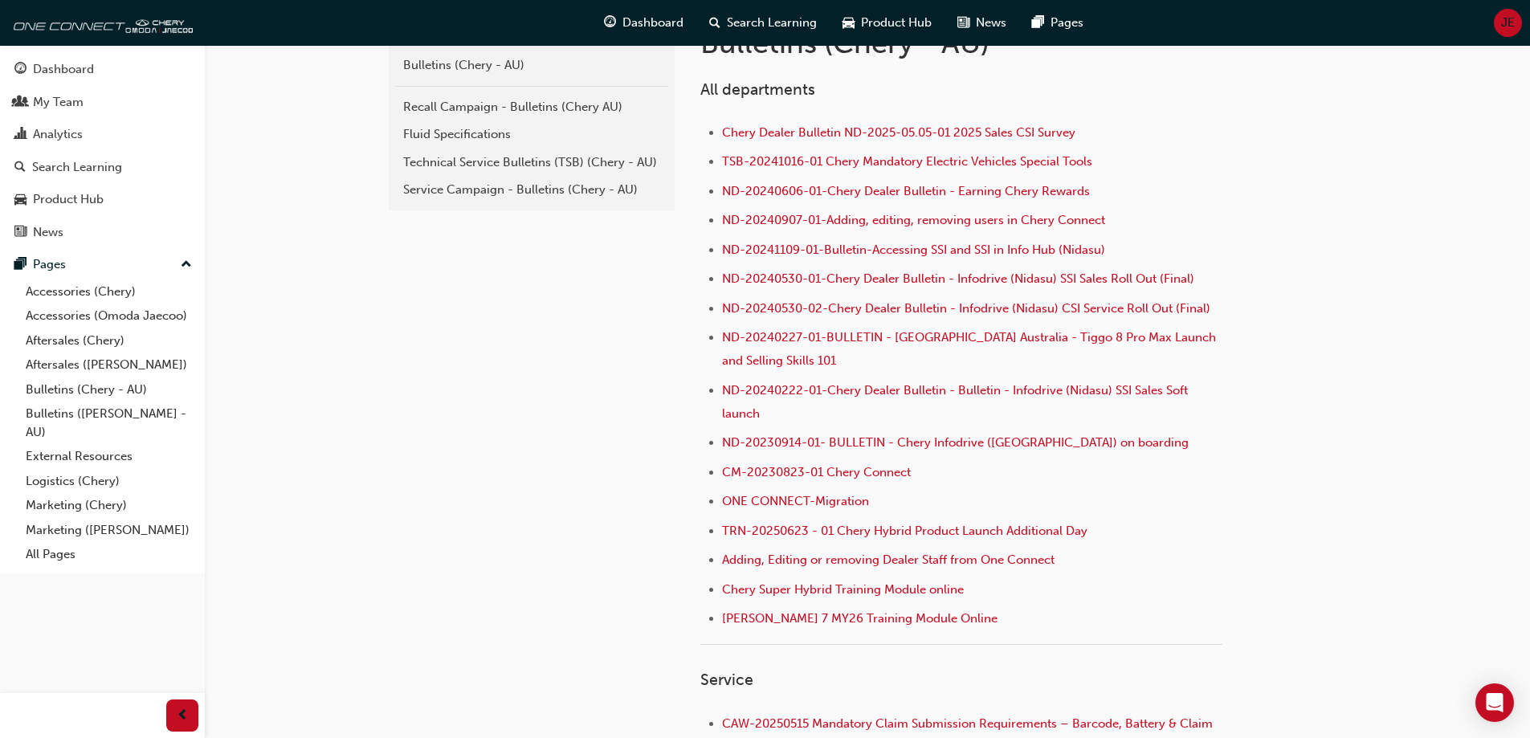
scroll to position [402, 0]
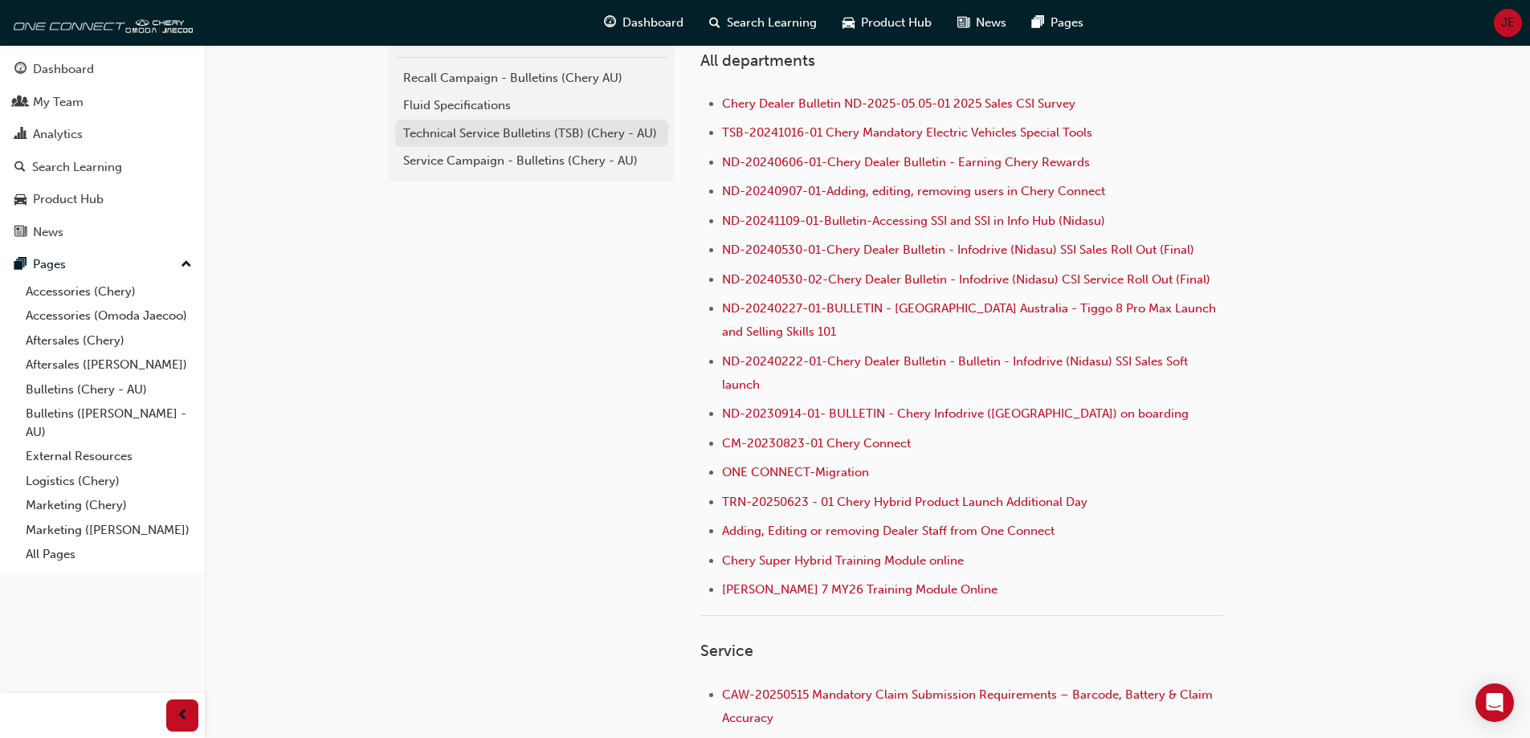
click at [465, 134] on div "Technical Service Bulletins (TSB) (Chery - AU)" at bounding box center [531, 133] width 257 height 18
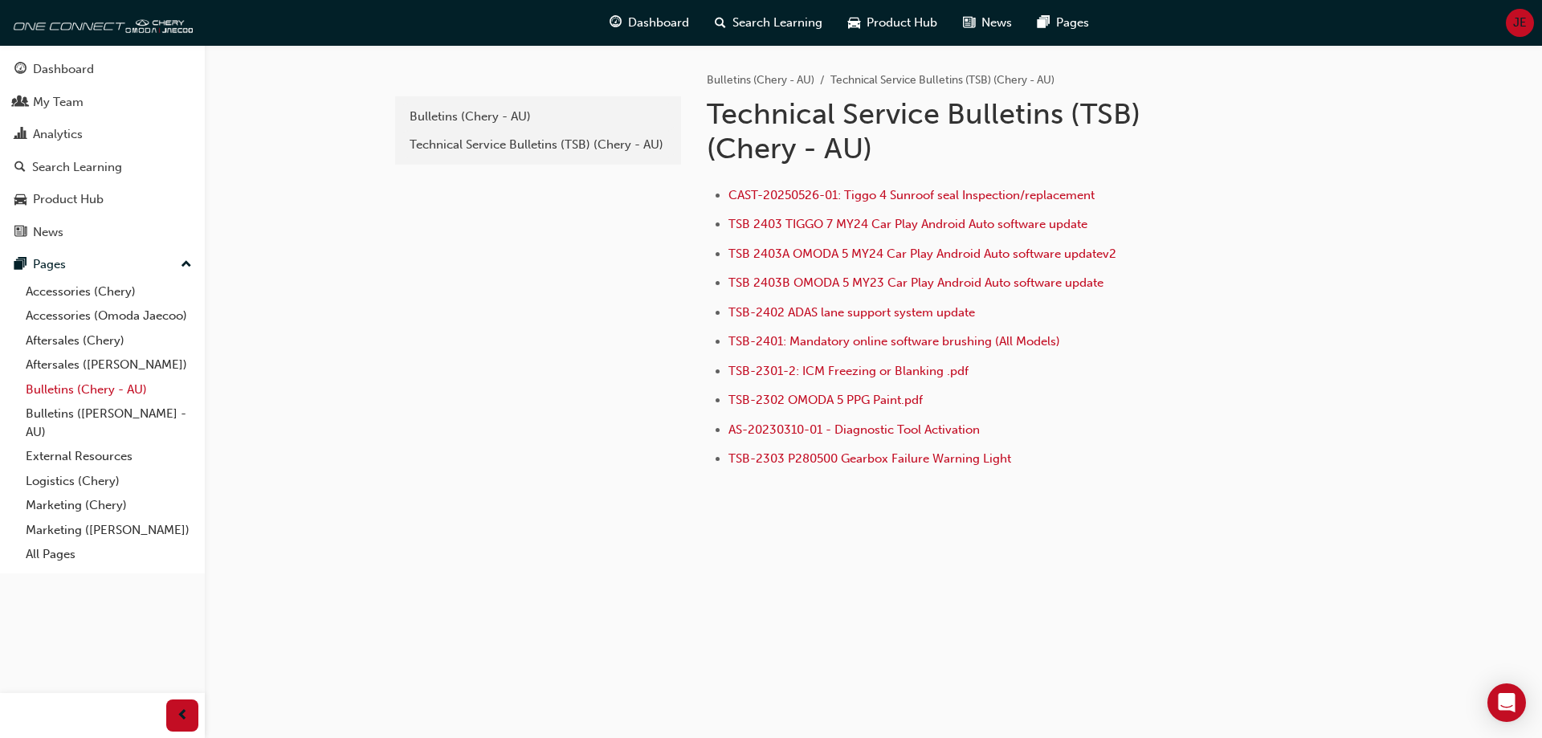
click at [55, 383] on link "Bulletins (Chery - AU)" at bounding box center [108, 390] width 179 height 25
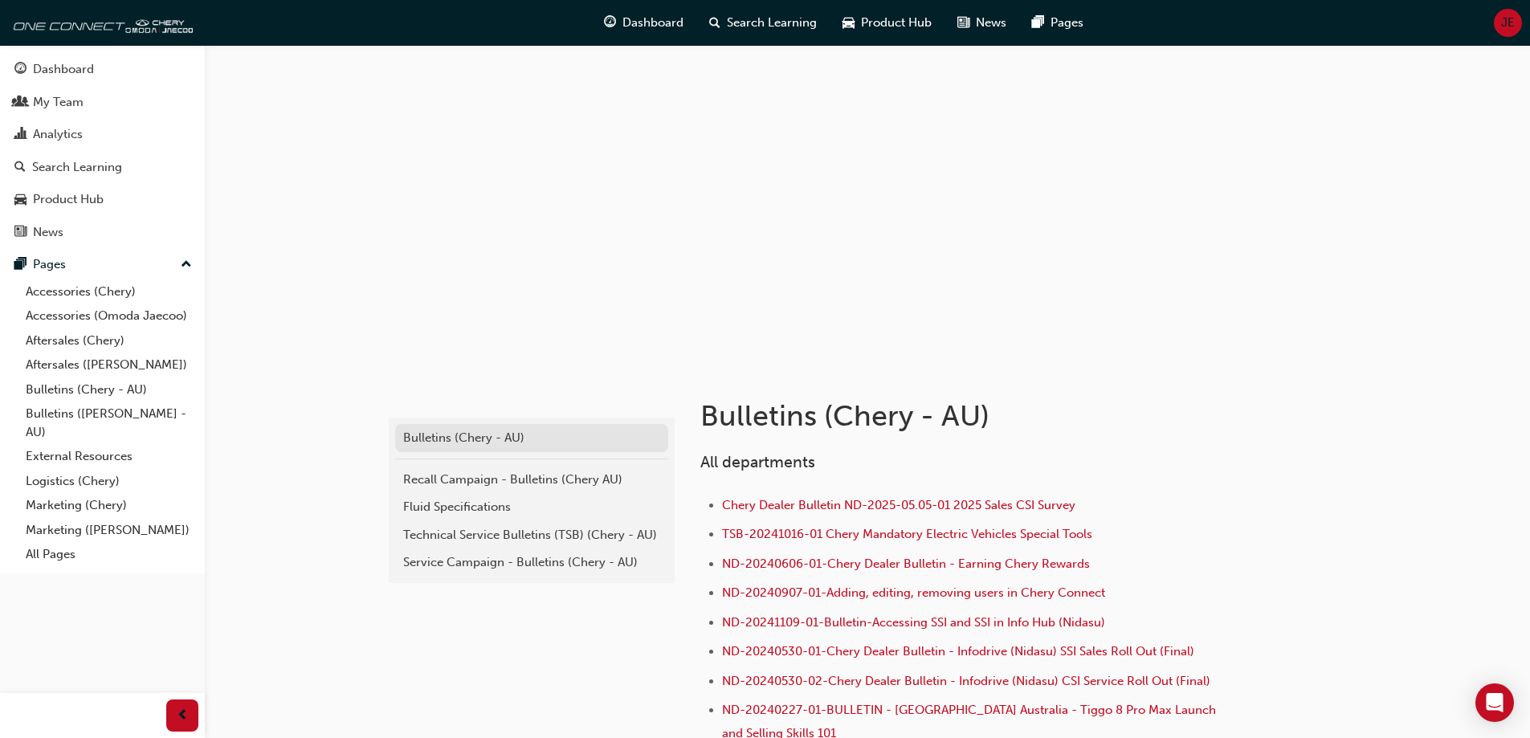
click at [434, 443] on div "Bulletins (Chery - AU)" at bounding box center [531, 438] width 257 height 18
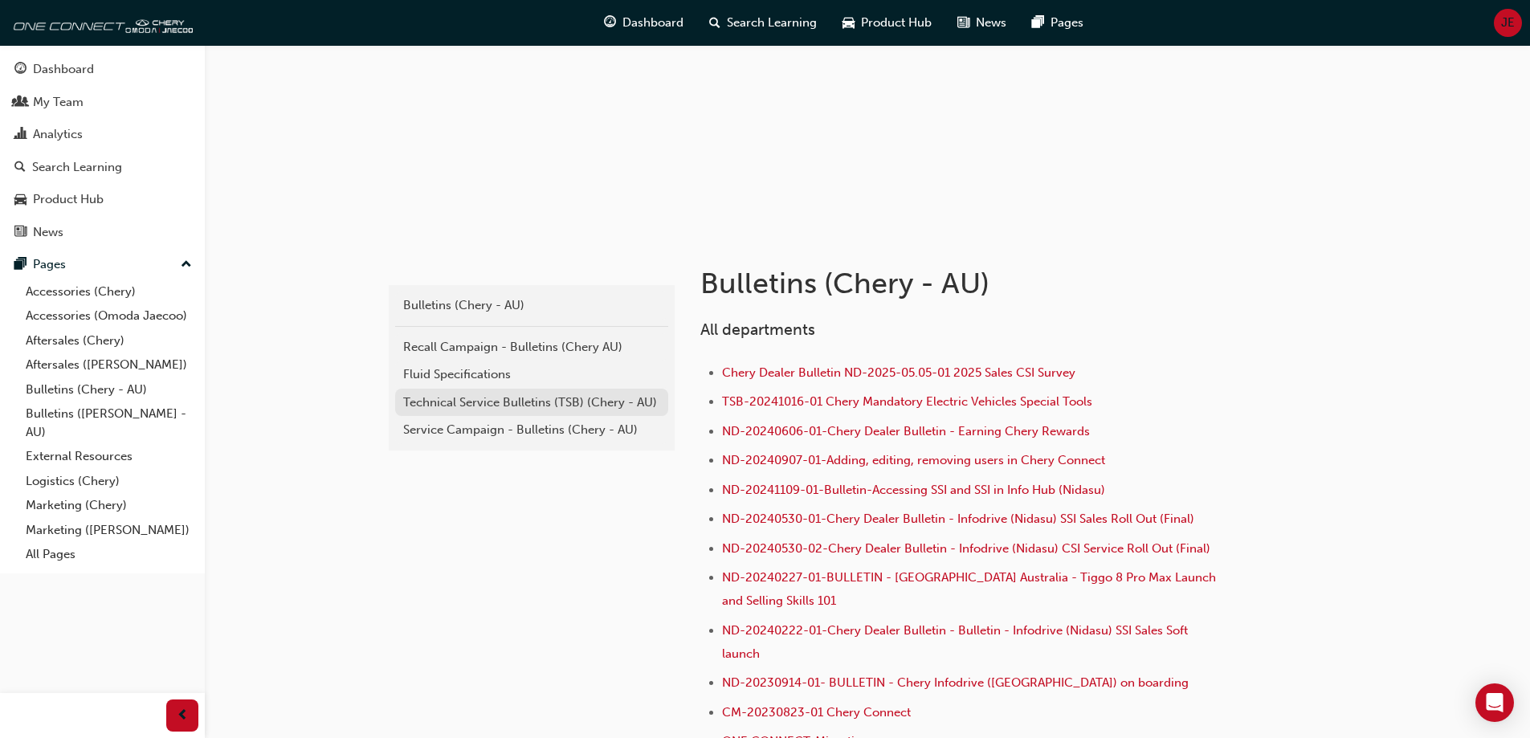
scroll to position [80, 0]
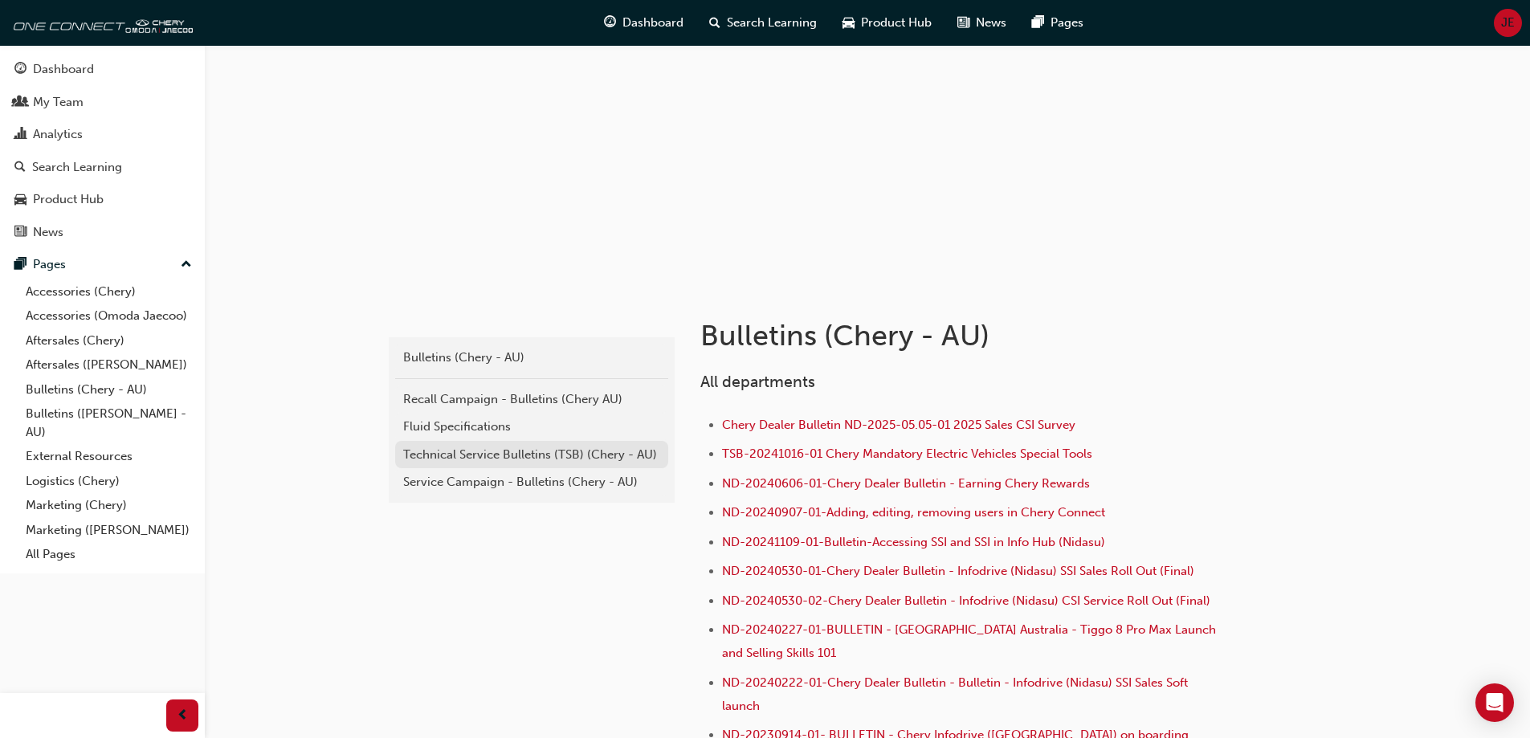
click at [488, 457] on div "Technical Service Bulletins (TSB) (Chery - AU)" at bounding box center [531, 455] width 257 height 18
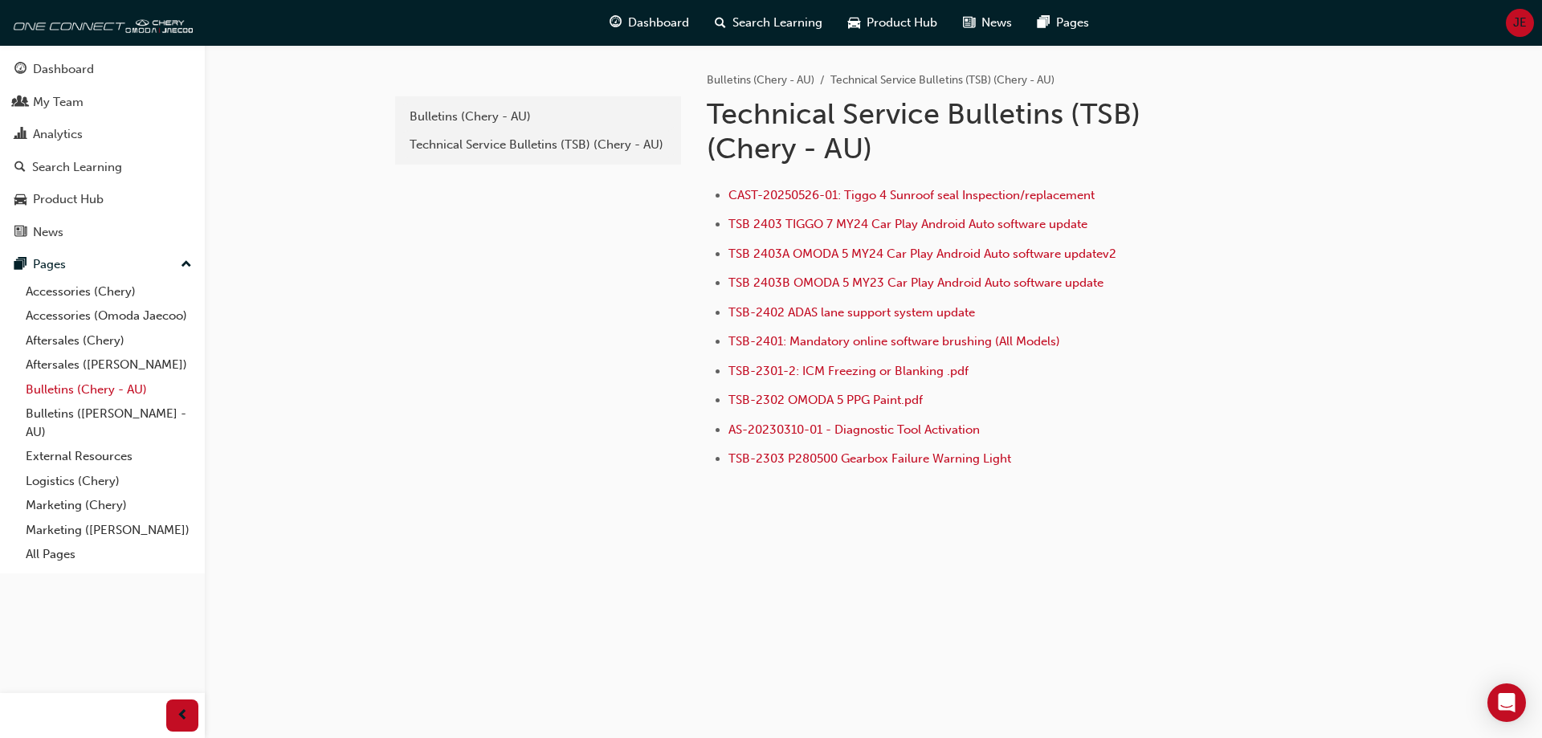
click at [59, 387] on link "Bulletins (Chery - AU)" at bounding box center [108, 390] width 179 height 25
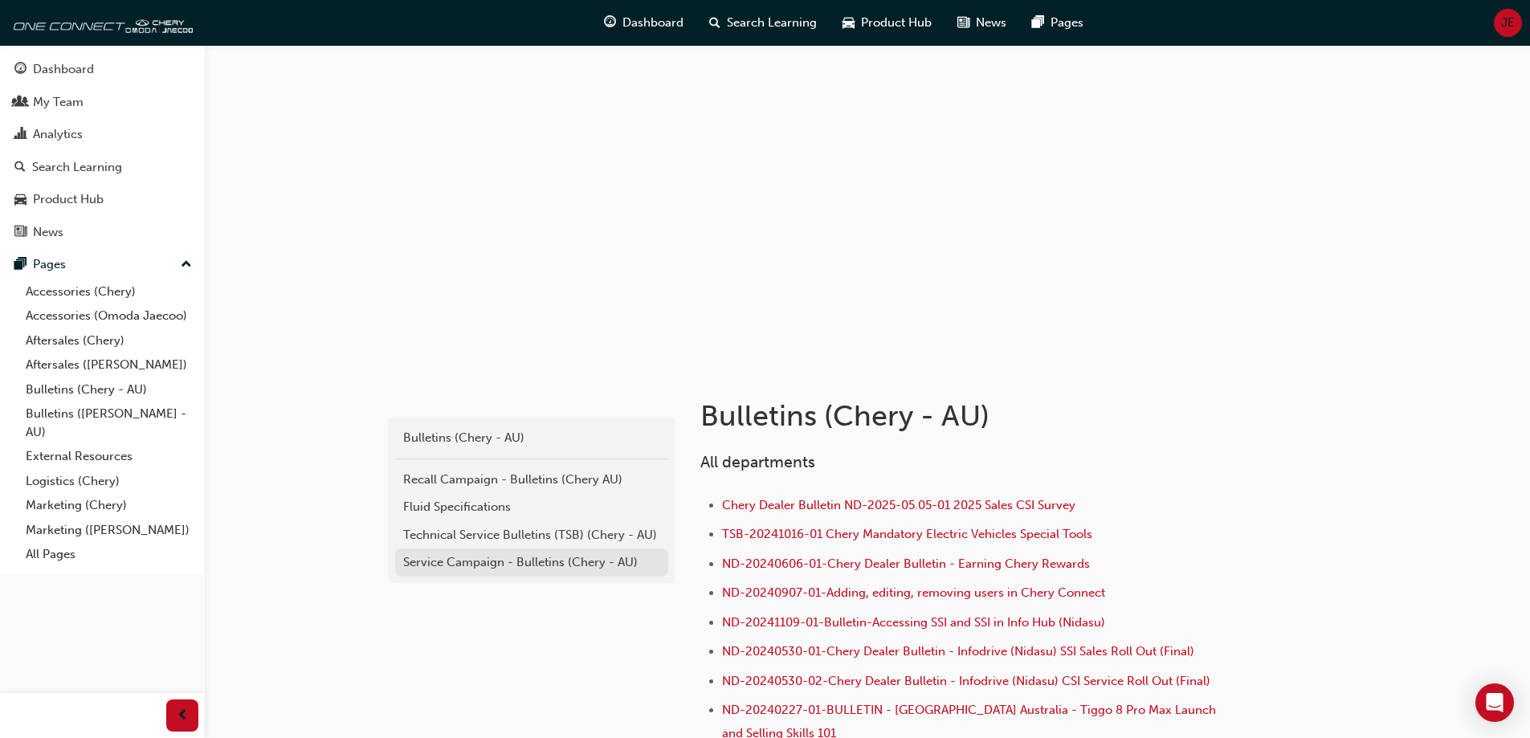
click at [474, 563] on div "Service Campaign - Bulletins (Chery - AU)" at bounding box center [531, 562] width 257 height 18
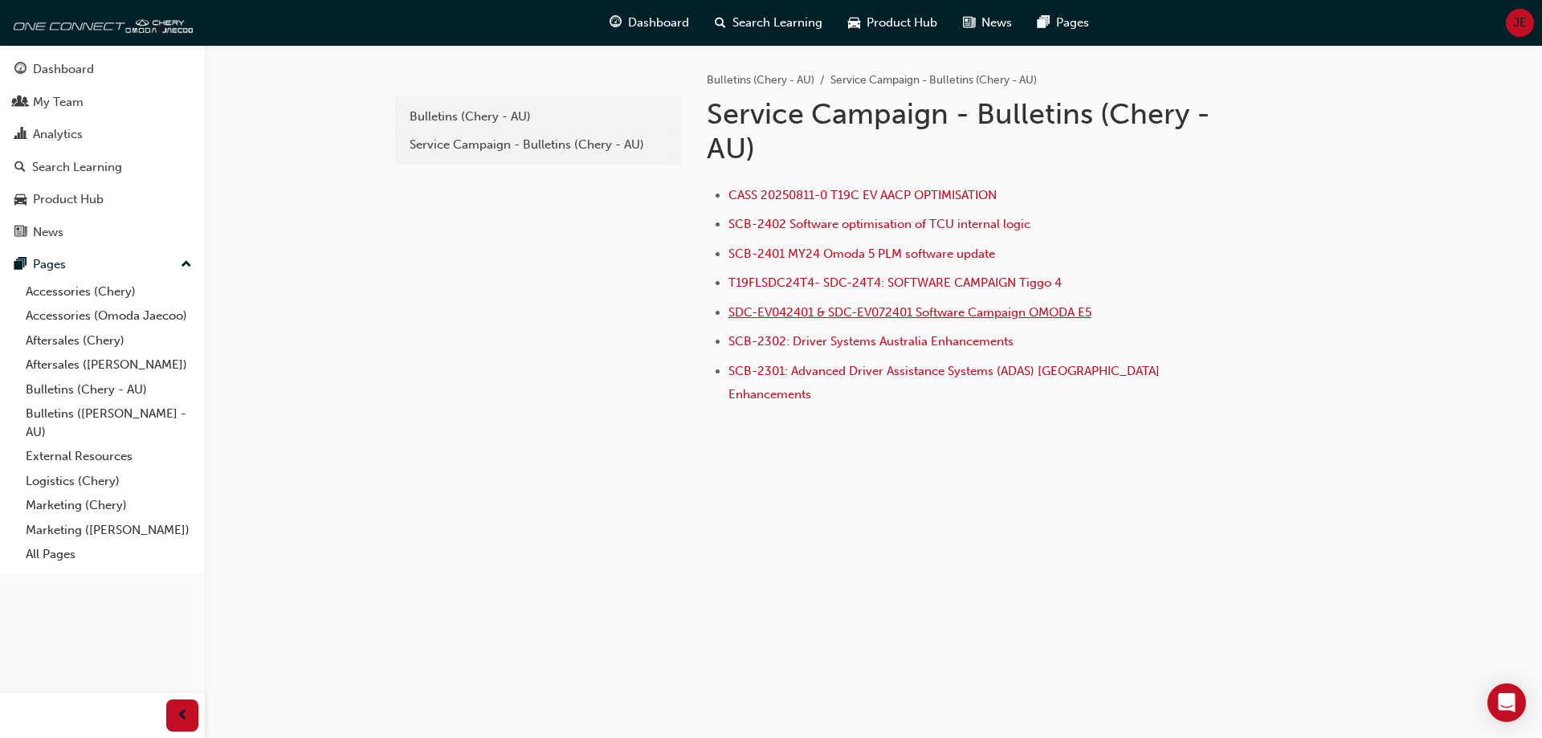
click at [794, 316] on span "SDC-EV042401 & SDC-EV072401 Software Campaign OMODA E5" at bounding box center [910, 312] width 363 height 14
